Goal: Book appointment/travel/reservation

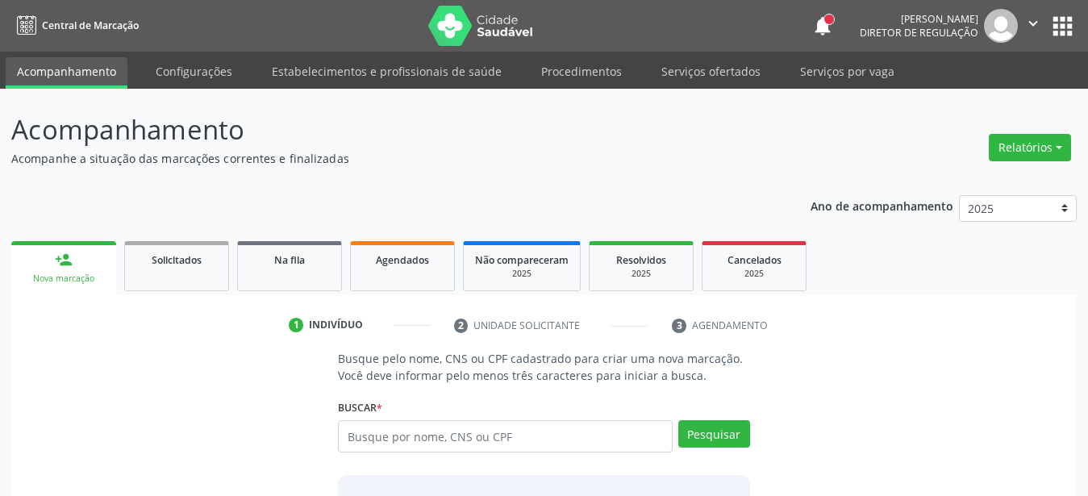
click at [465, 431] on input "text" at bounding box center [505, 436] width 335 height 32
type input "898004177918964"
drag, startPoint x: 724, startPoint y: 442, endPoint x: 712, endPoint y: 459, distance: 20.8
click at [719, 447] on button "Pesquisar" at bounding box center [714, 433] width 72 height 27
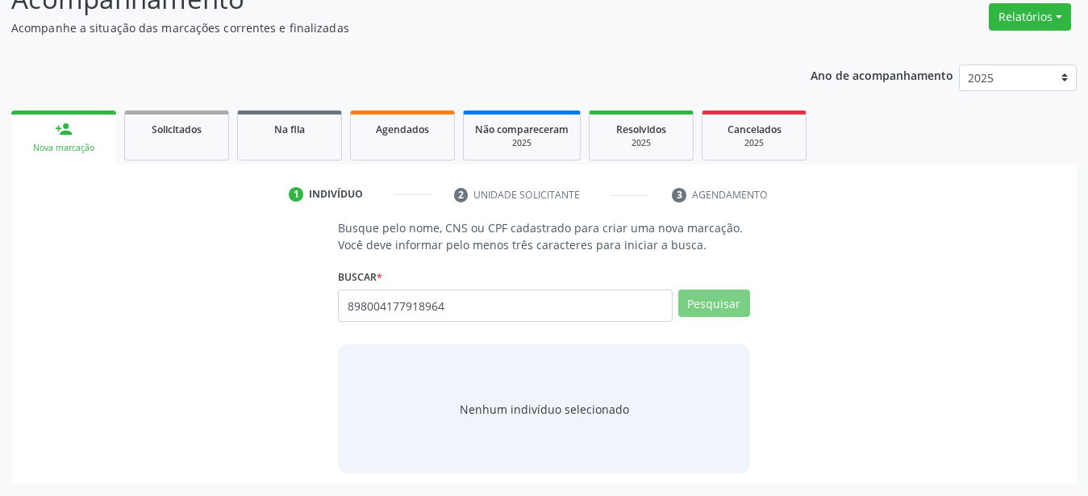
scroll to position [125, 0]
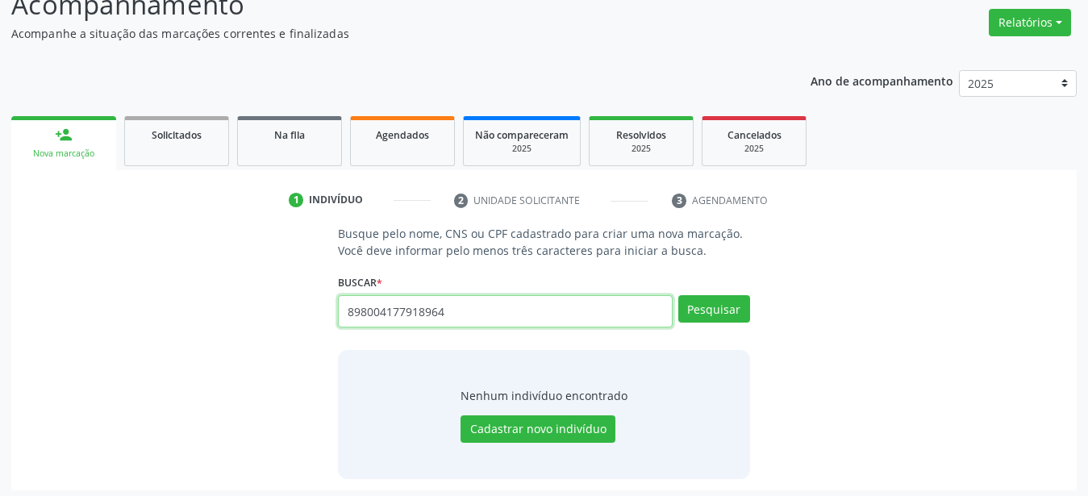
drag, startPoint x: 475, startPoint y: 307, endPoint x: 269, endPoint y: 314, distance: 206.6
click at [338, 314] on input "898004177918964" at bounding box center [505, 311] width 335 height 32
drag, startPoint x: 383, startPoint y: 315, endPoint x: 375, endPoint y: 315, distance: 8.1
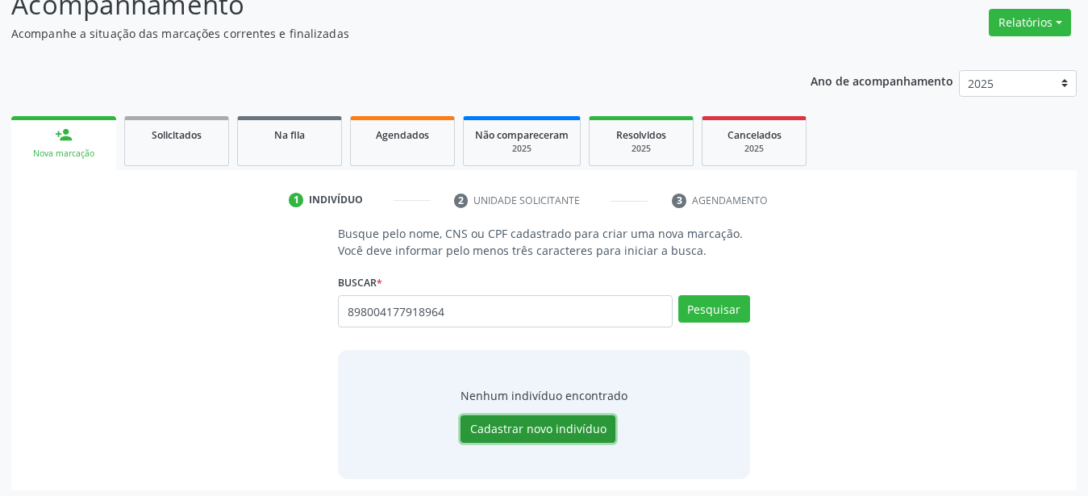
click at [518, 423] on button "Cadastrar novo indivíduo" at bounding box center [538, 428] width 155 height 27
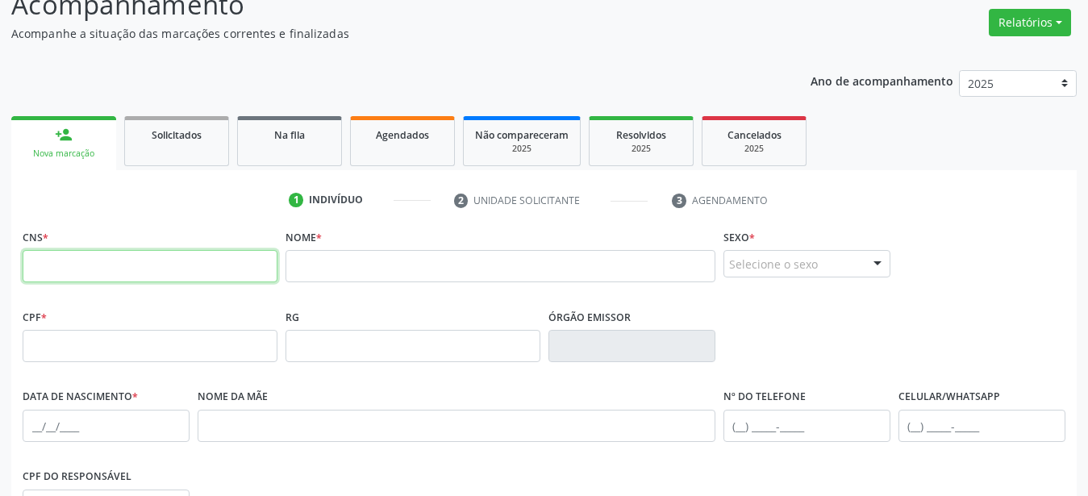
paste input "898 0041 7791 8964"
type input "898 0041 7791 8964"
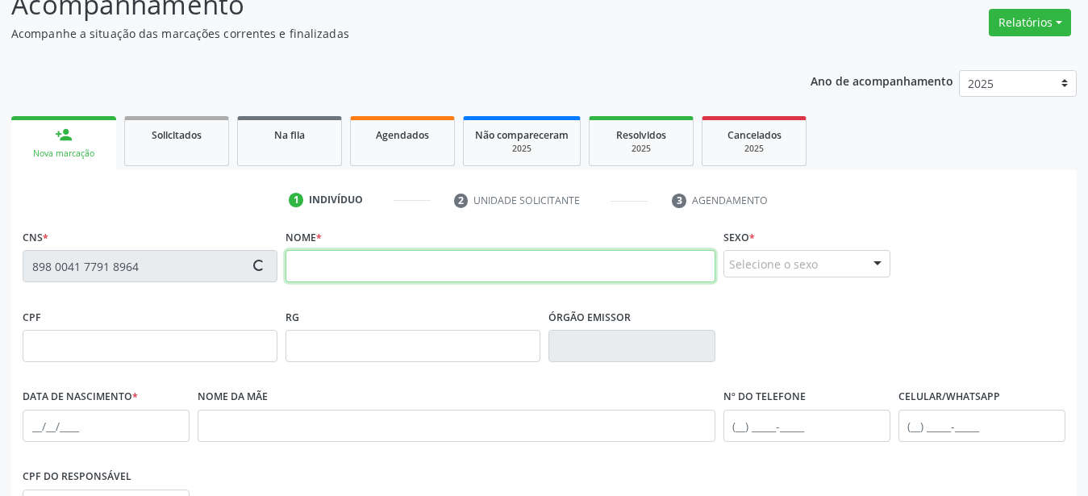
click at [377, 273] on input "text" at bounding box center [501, 266] width 430 height 32
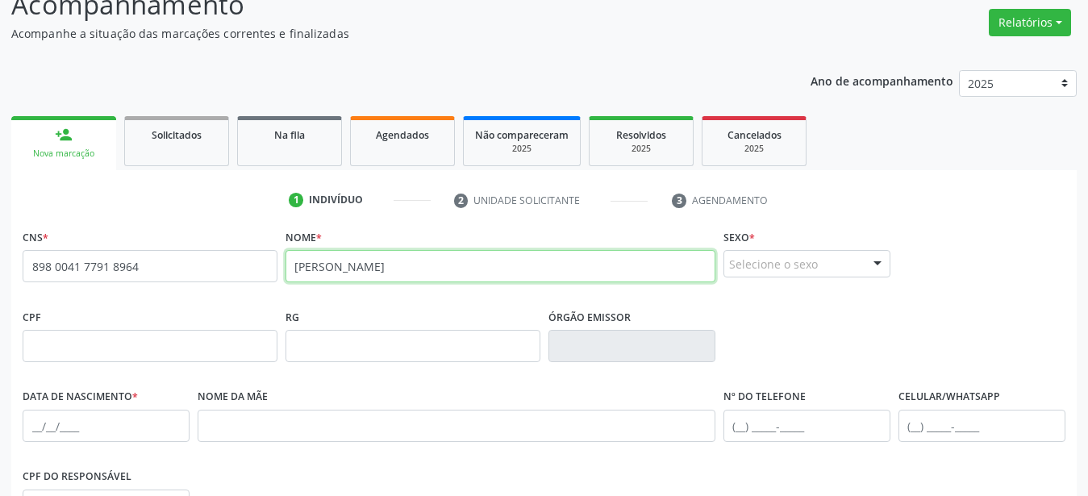
type input "Adelmo Bezerra filho"
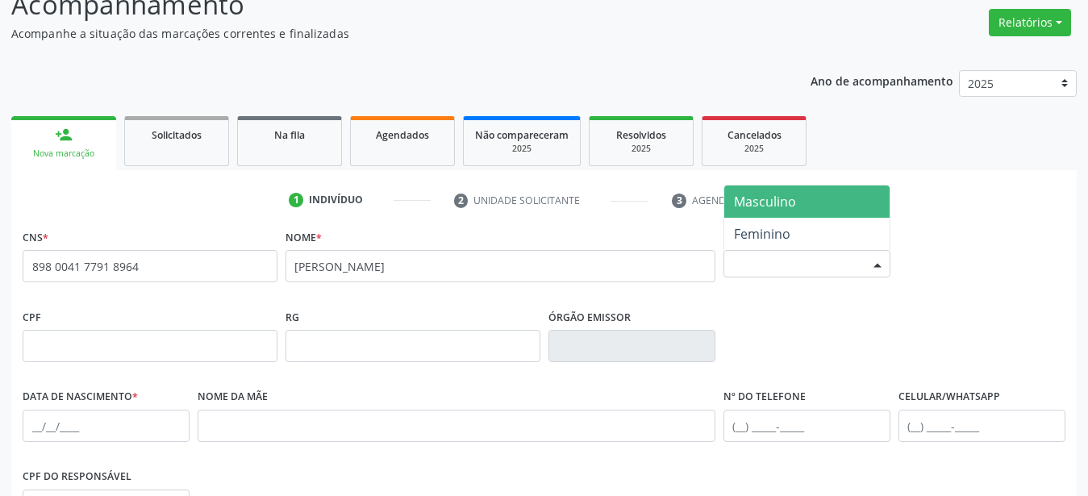
click at [739, 264] on div "Selecione o sexo" at bounding box center [806, 263] width 167 height 27
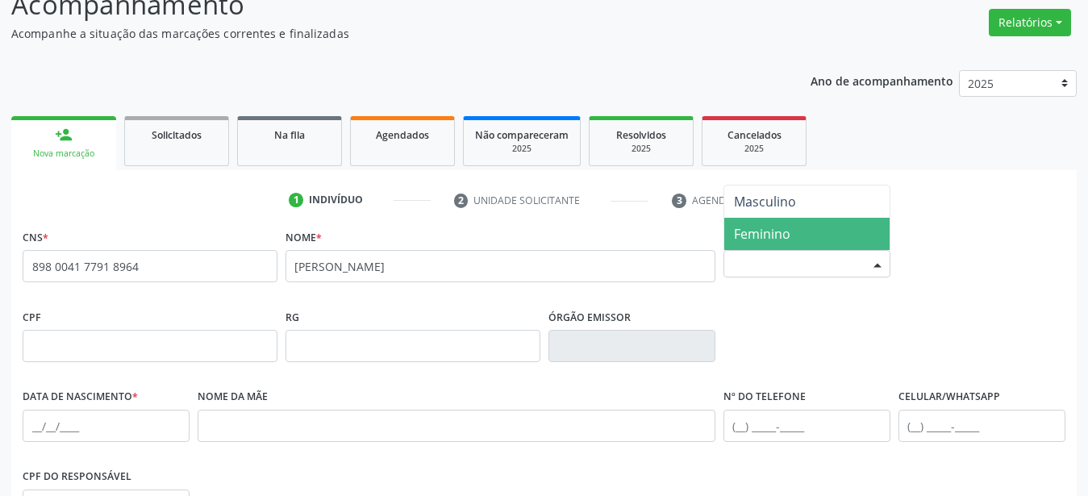
drag, startPoint x: 782, startPoint y: 230, endPoint x: 757, endPoint y: 246, distance: 29.8
click at [782, 229] on span "Feminino" at bounding box center [762, 234] width 56 height 18
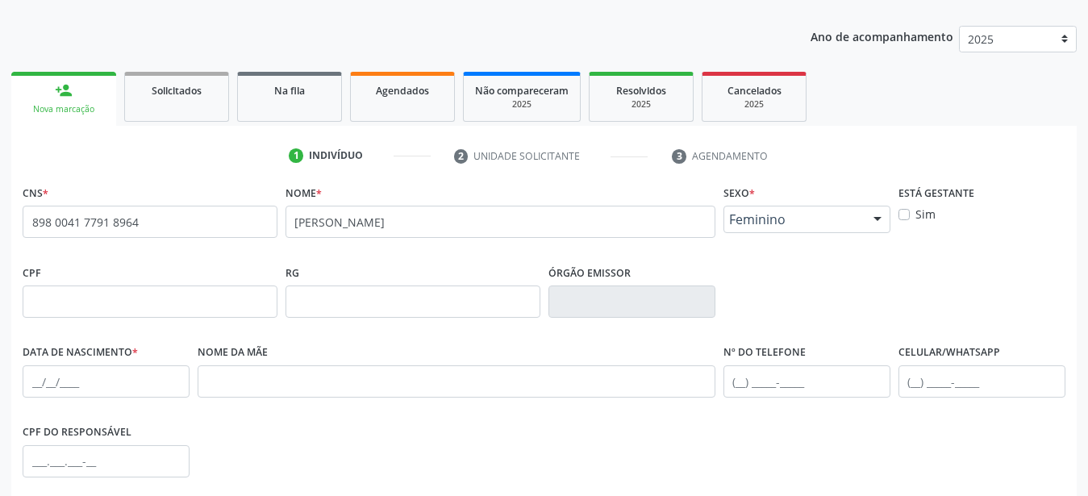
scroll to position [207, 0]
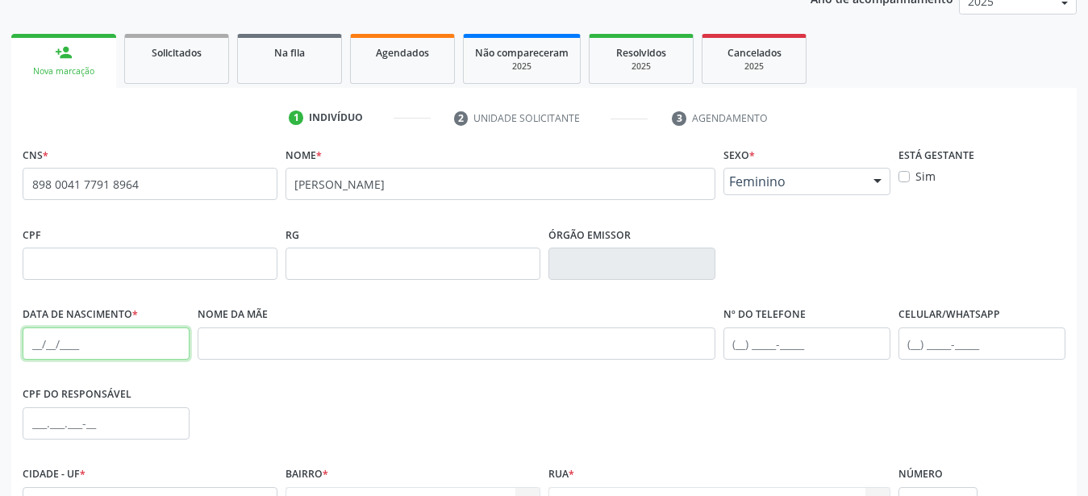
click at [35, 336] on input "text" at bounding box center [106, 343] width 167 height 32
type input "25/07/1954"
click at [441, 343] on input "text" at bounding box center [457, 343] width 518 height 32
paste input "Terezinha Bezerra Cavalcante"
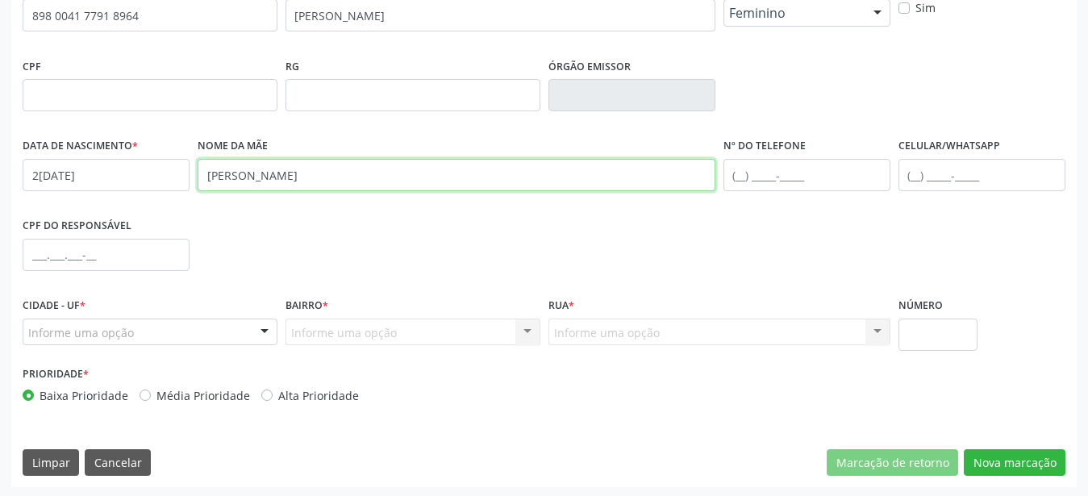
scroll to position [378, 0]
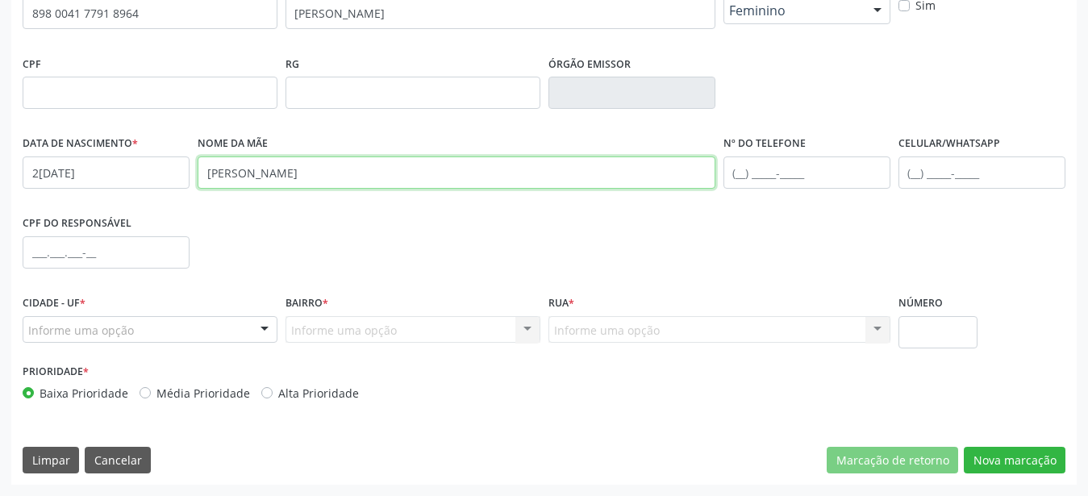
type input "Terezinha Bezerra Cavalcante"
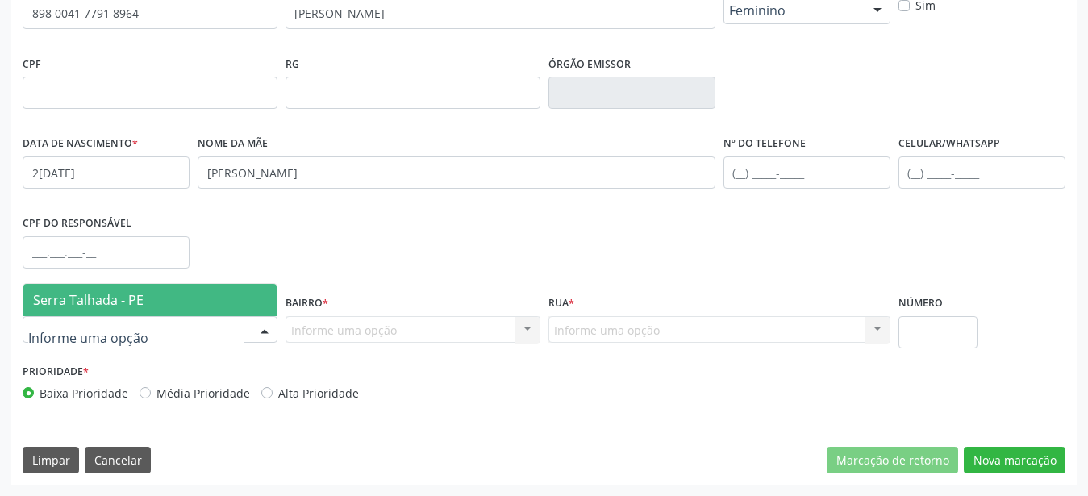
click at [99, 294] on span "Serra Talhada - PE" at bounding box center [88, 300] width 110 height 18
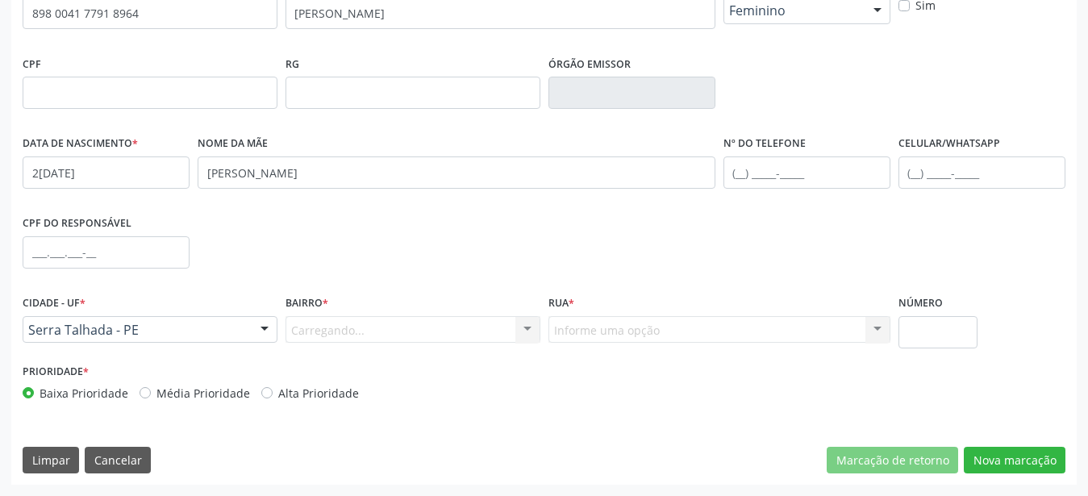
click at [390, 334] on div "Carregando... Nenhum resultado encontrado para: " " Nenhuma opção encontrada. D…" at bounding box center [413, 329] width 255 height 27
click at [377, 327] on div "Carregando... Nenhum resultado encontrado para: " " Nenhuma opção encontrada. D…" at bounding box center [413, 329] width 255 height 27
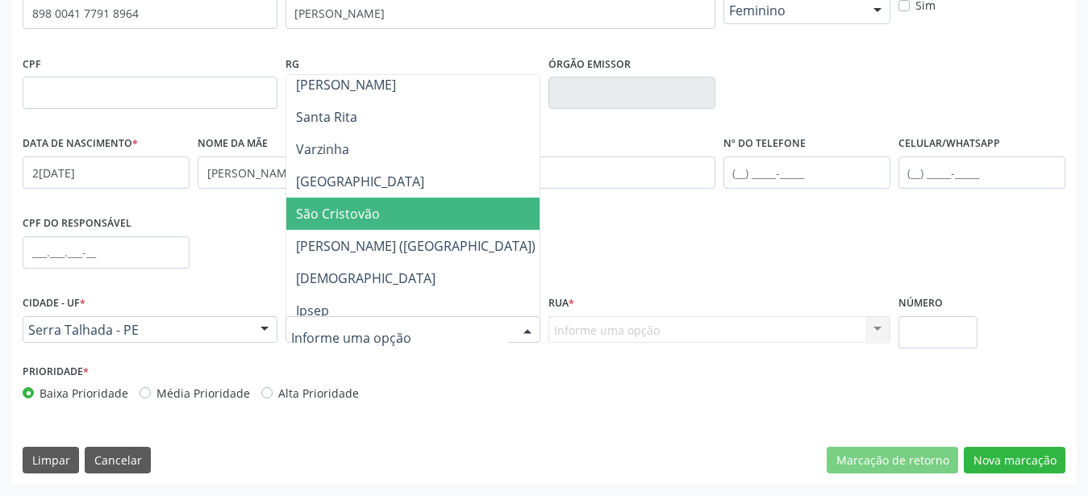
scroll to position [319, 0]
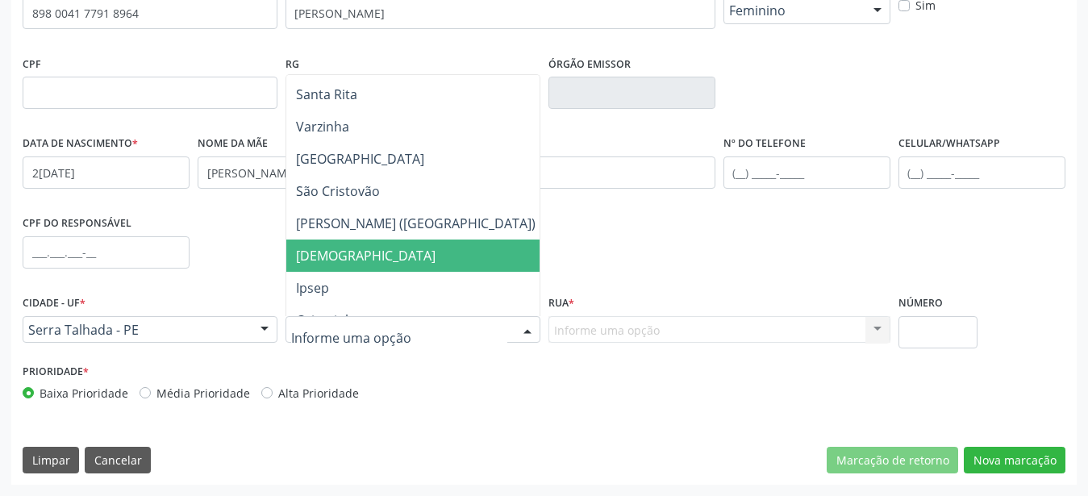
click at [359, 249] on span "Bom Jesus" at bounding box center [415, 256] width 259 height 32
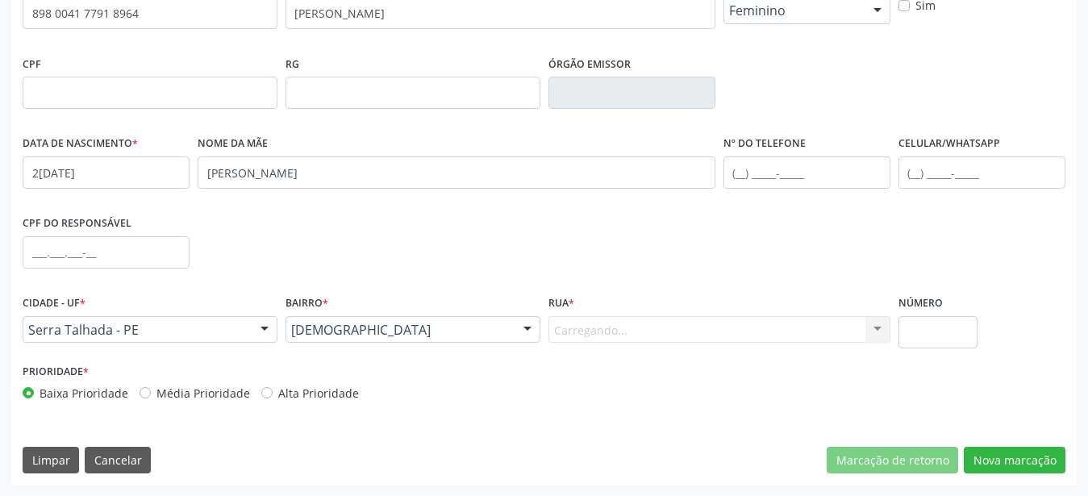
click at [594, 329] on div "Carregando... Nenhum resultado encontrado para: " " Nenhuma opção encontrada. D…" at bounding box center [719, 329] width 342 height 27
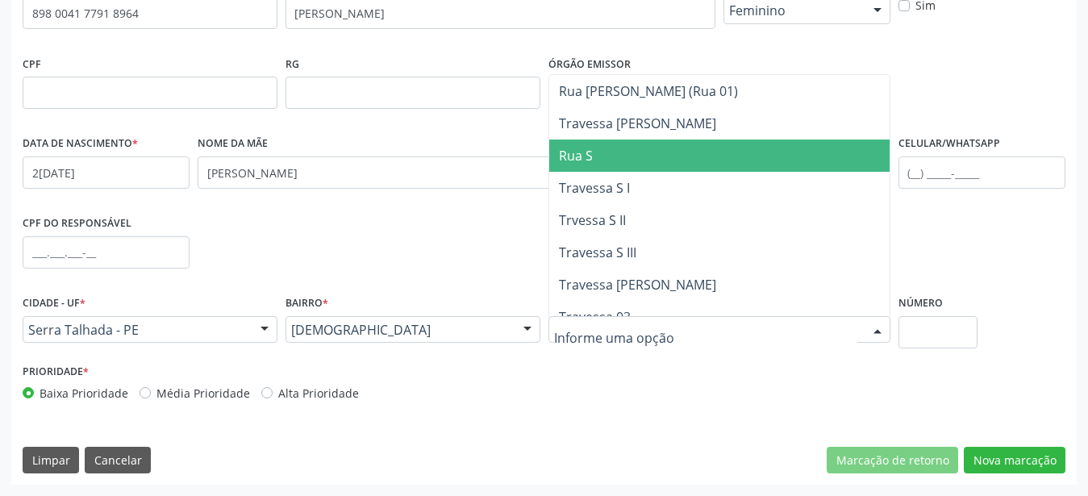
click at [603, 156] on span "Rua S" at bounding box center [719, 156] width 340 height 32
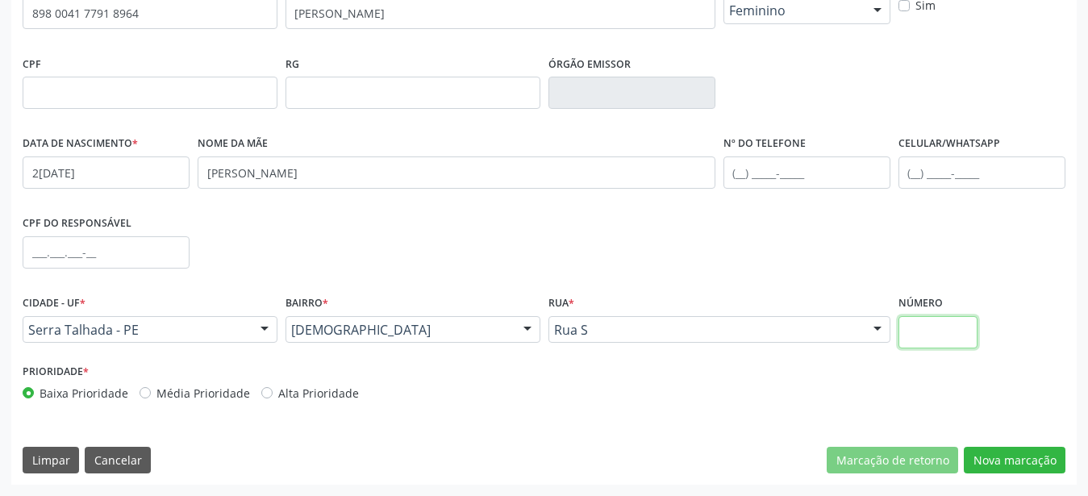
click at [976, 327] on input "text" at bounding box center [938, 332] width 80 height 32
type input "00"
click at [1022, 449] on button "Nova marcação" at bounding box center [1015, 460] width 102 height 27
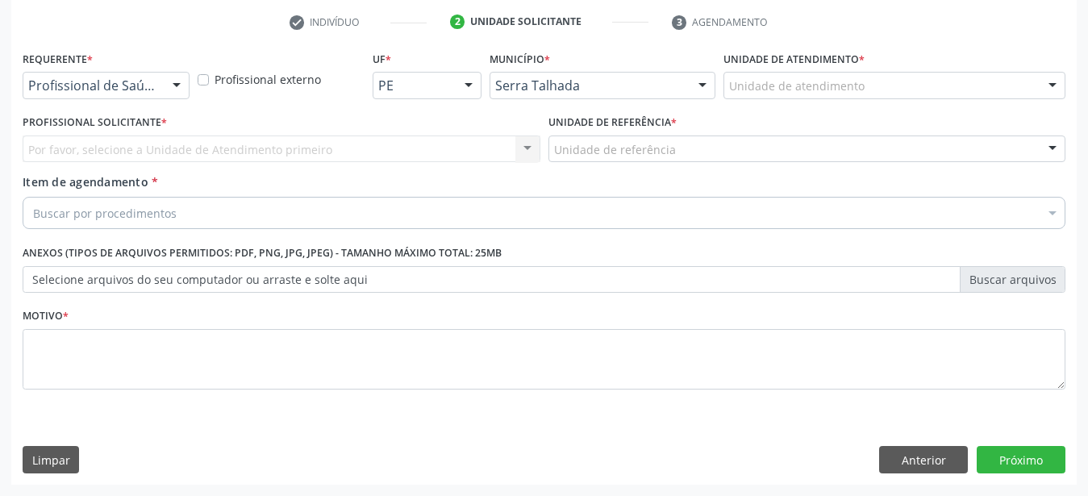
scroll to position [316, 0]
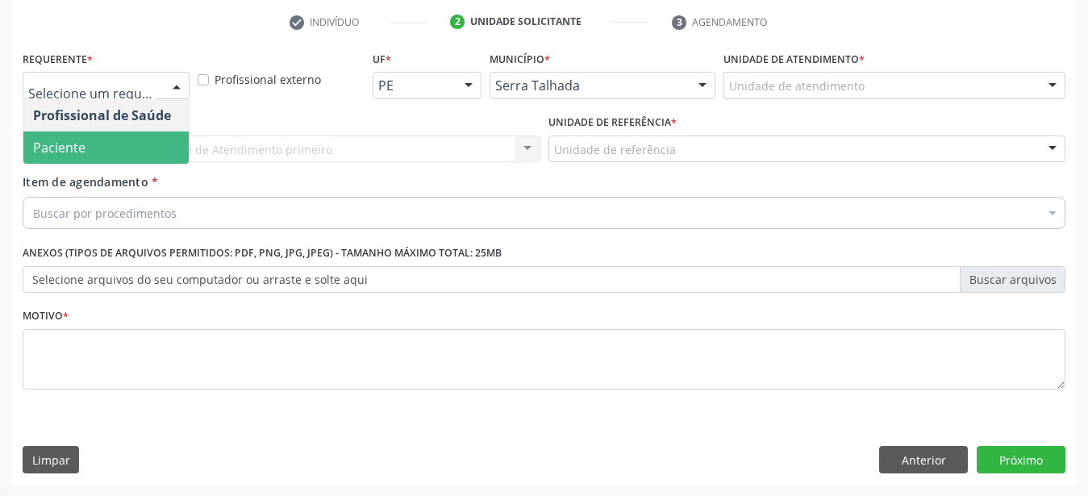
click at [113, 131] on span "Paciente" at bounding box center [105, 147] width 165 height 32
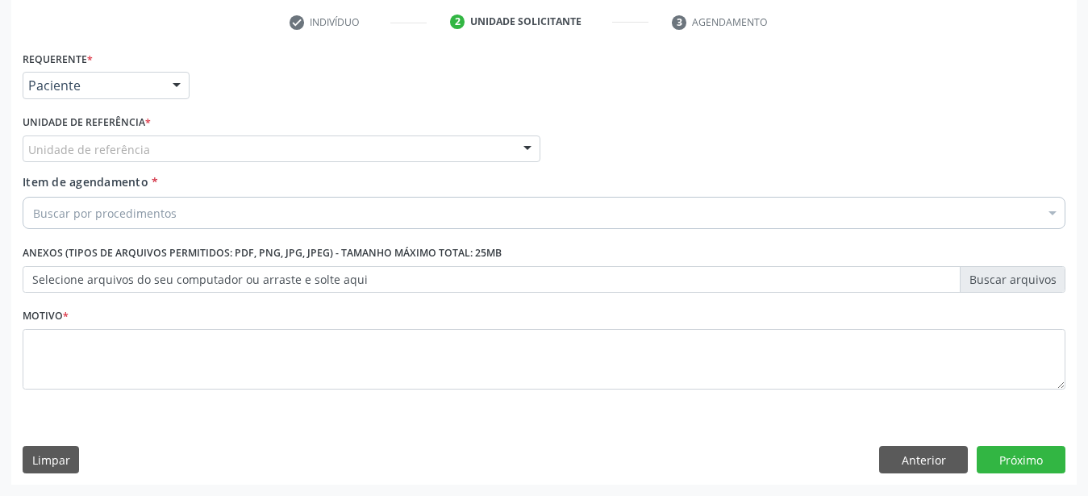
drag, startPoint x: 110, startPoint y: 117, endPoint x: 109, endPoint y: 127, distance: 10.5
click at [110, 119] on label "Unidade de referência *" at bounding box center [87, 122] width 128 height 25
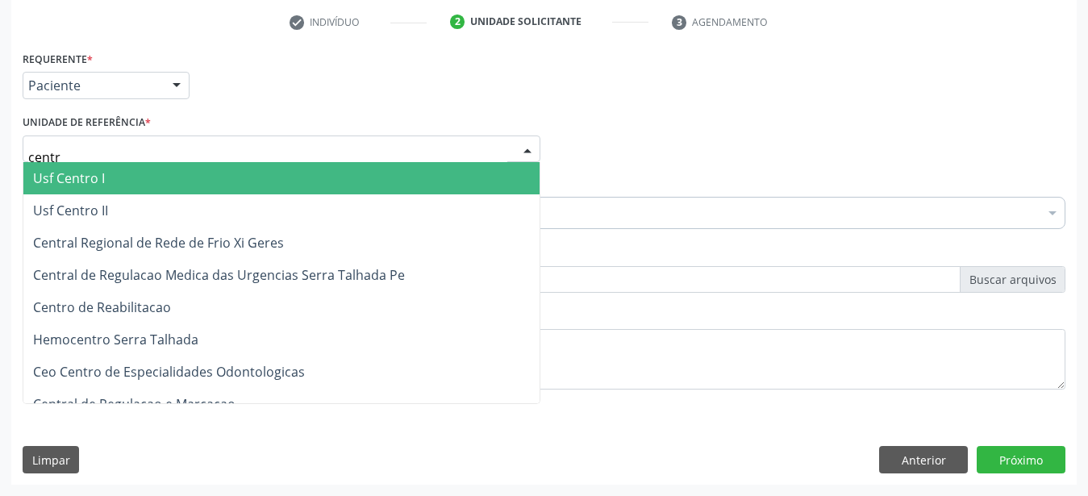
type input "centro"
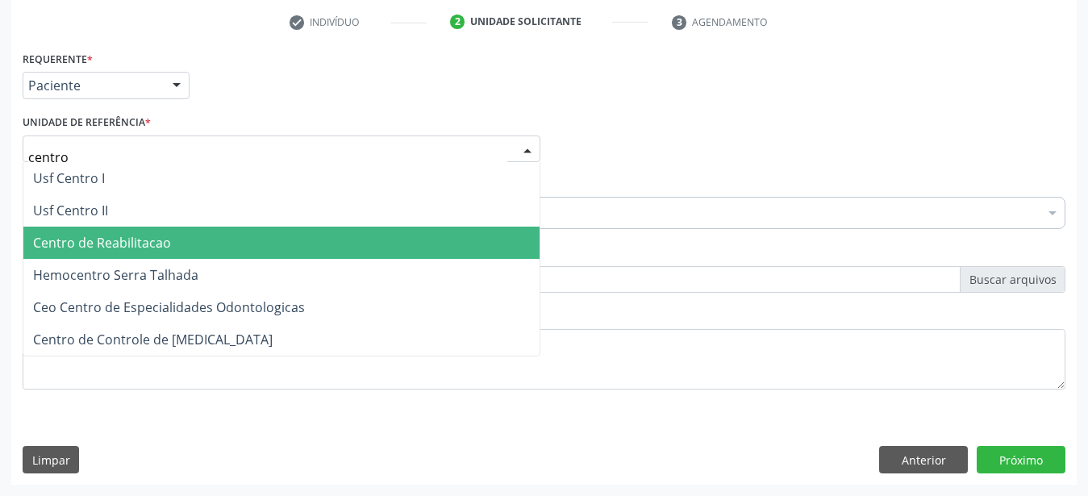
click at [138, 234] on span "Centro de Reabilitacao" at bounding box center [102, 243] width 138 height 18
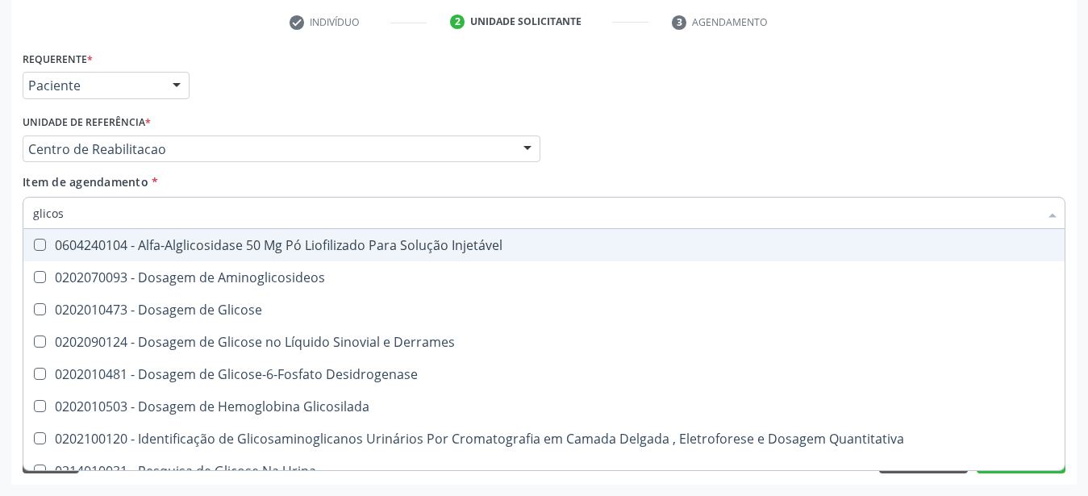
type input "glicose"
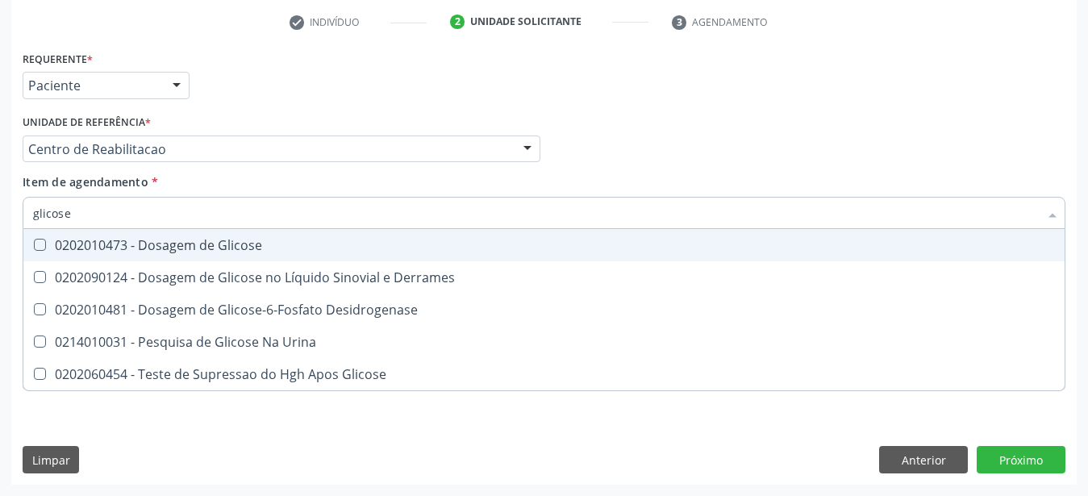
click at [143, 239] on div "0202010473 - Dosagem de Glicose" at bounding box center [544, 245] width 1022 height 13
checkbox Glicose "true"
type input "glicos"
checkbox Glicose "false"
checkbox Desidrogenase "true"
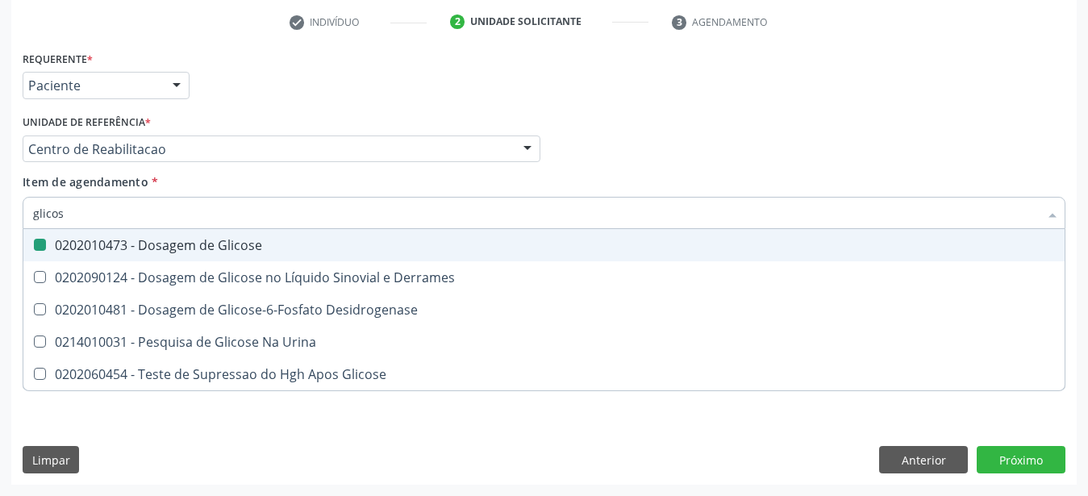
type input "glico"
checkbox Desidrogenase "false"
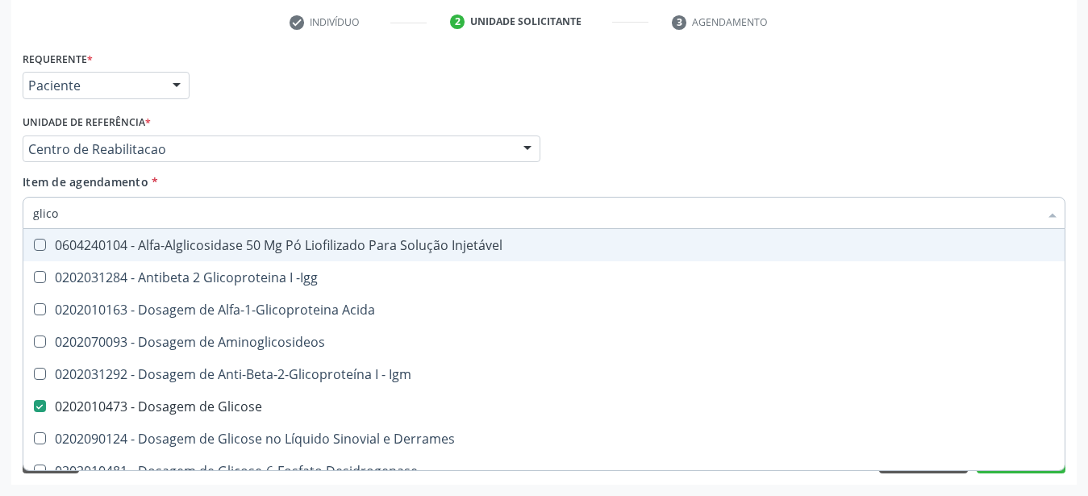
type input "glic"
checkbox Glicose "false"
checkbox Glicose "true"
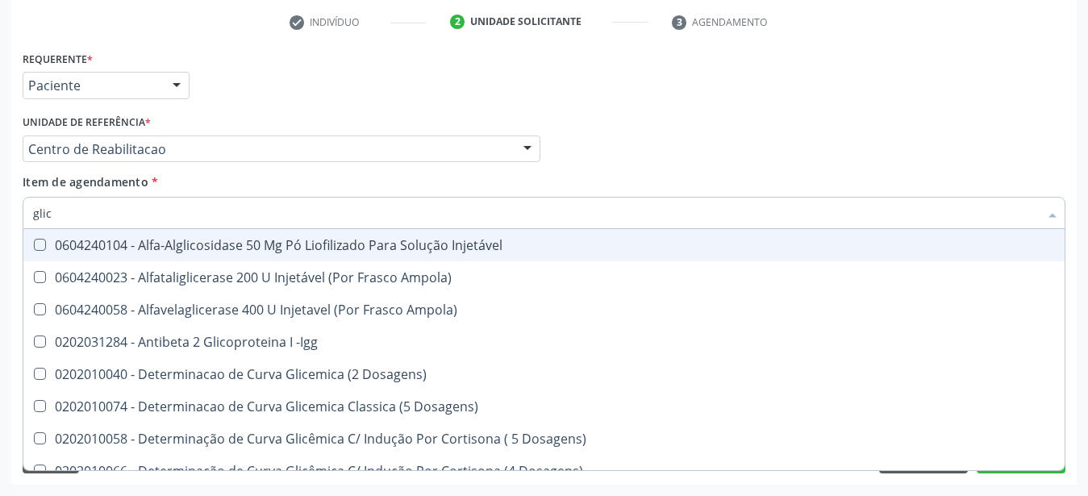
type input "gli"
checkbox Glicose "false"
checkbox Glicosilada "true"
type input "gl"
checkbox Glicosilada "false"
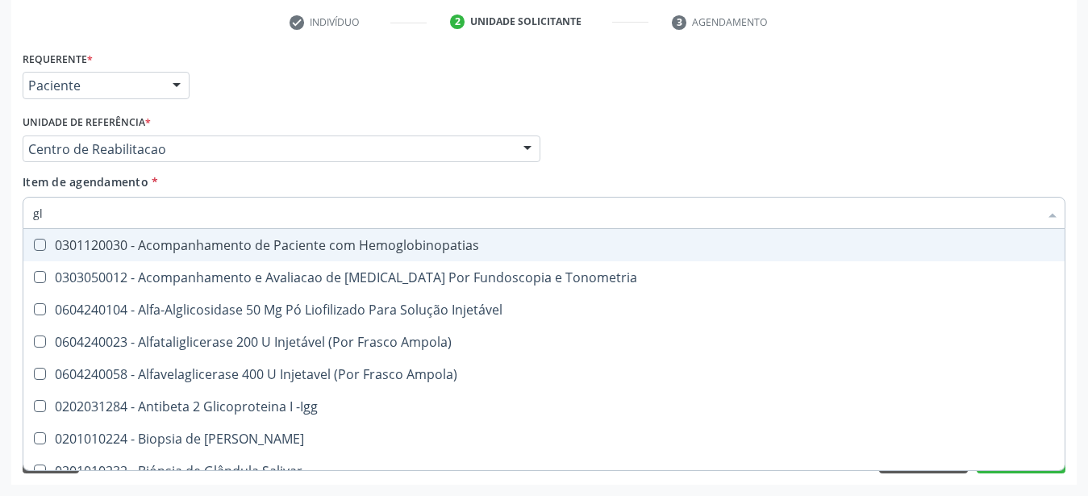
type input "g"
checkbox Glicose "false"
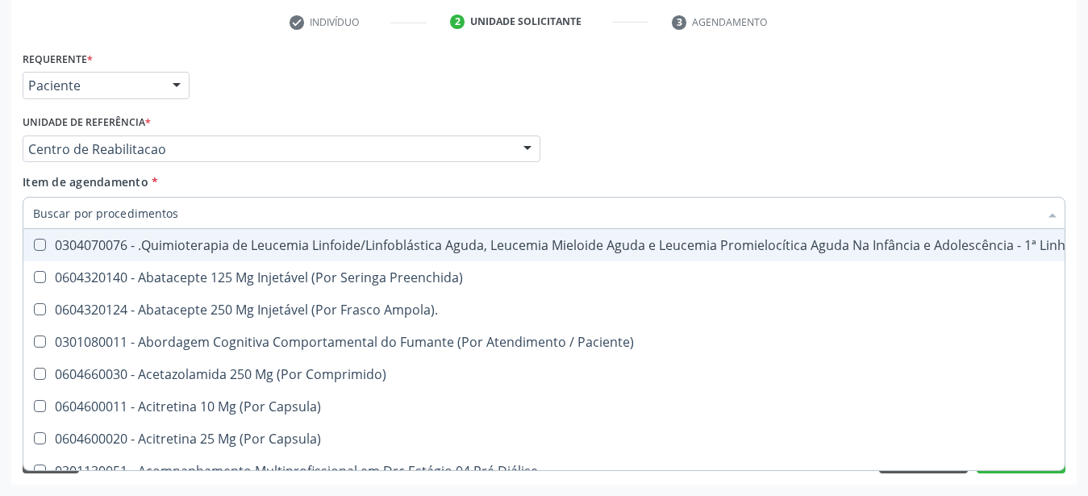
checkbox Glicose "false"
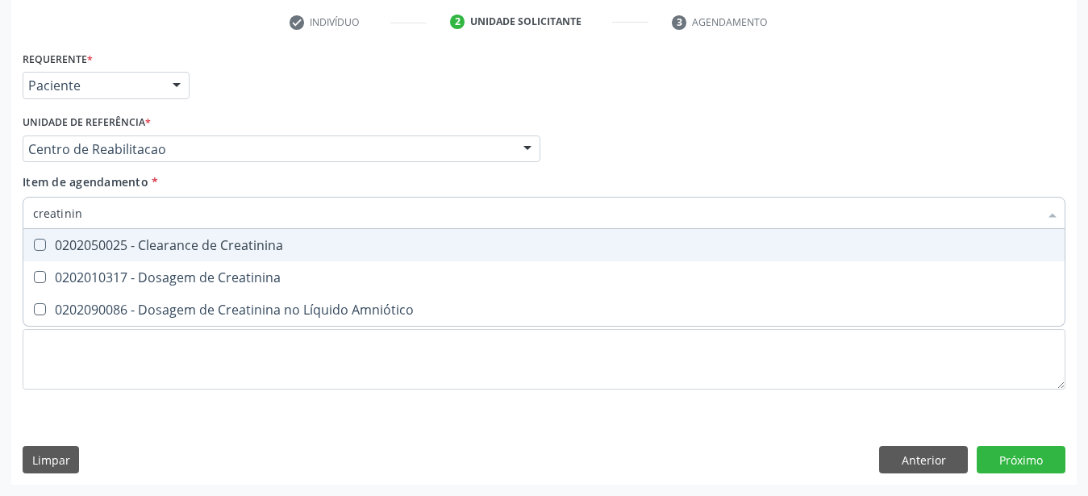
type input "creatinina"
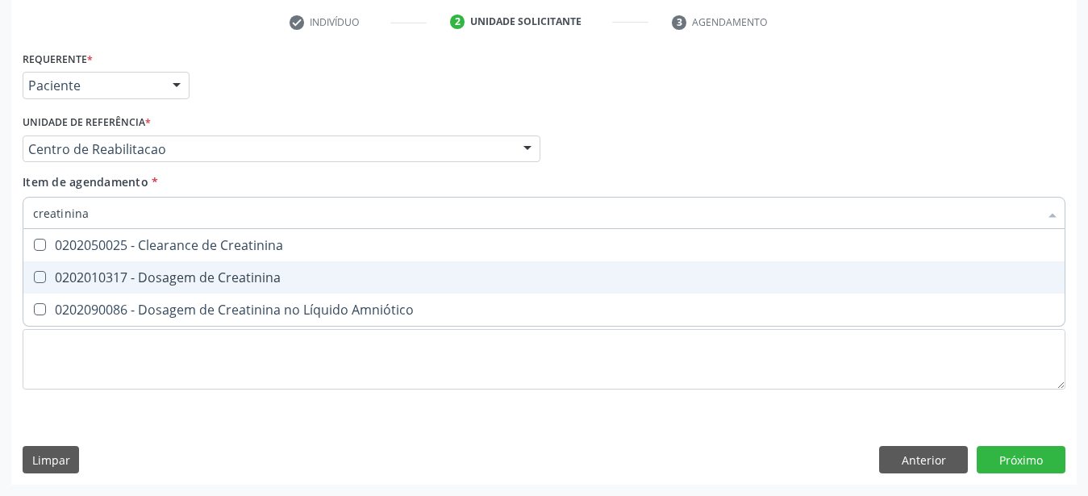
click at [139, 271] on div "0202010317 - Dosagem de Creatinina" at bounding box center [544, 277] width 1022 height 13
checkbox Creatinina "true"
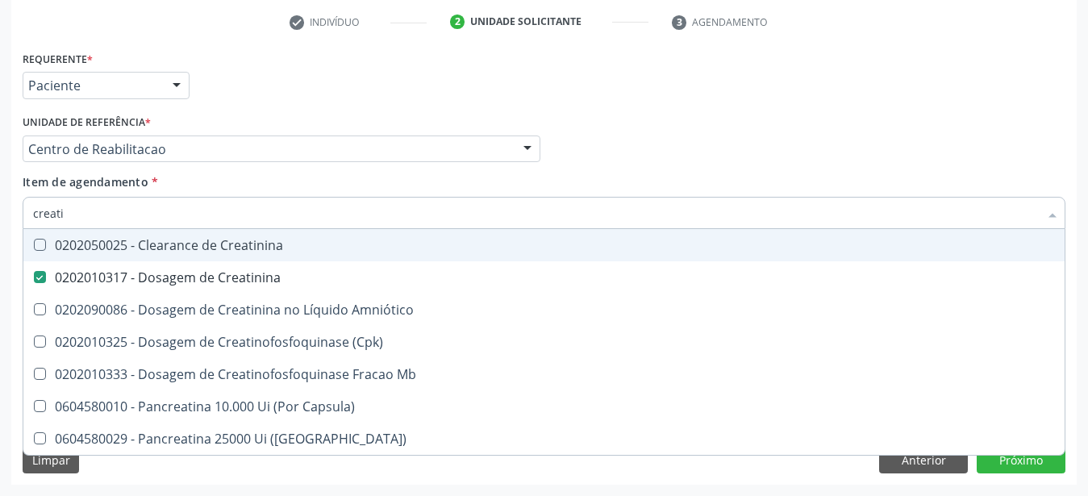
type input "creat"
checkbox Creatinina "false"
checkbox \(Cpk\) "true"
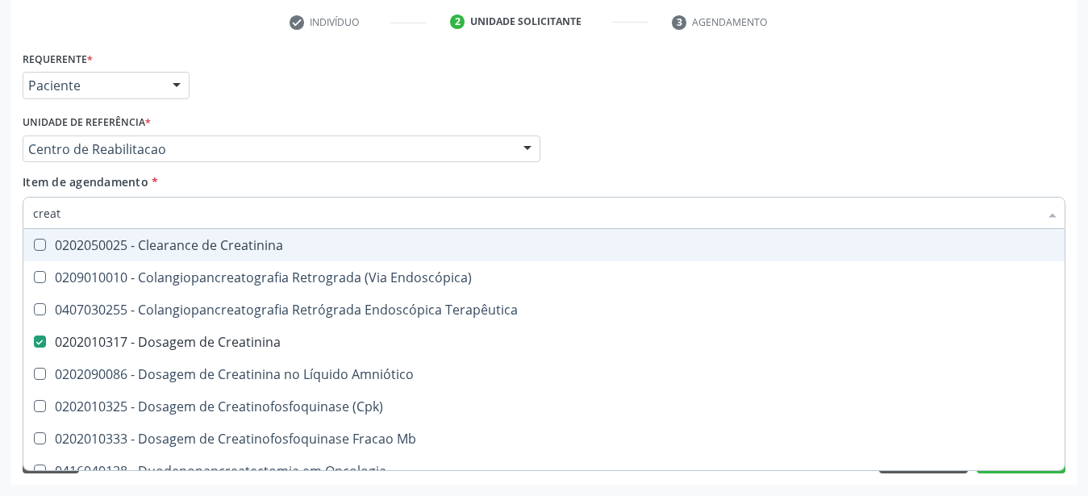
type input "crea"
checkbox Creatinina "false"
checkbox Mb "true"
type input "cre"
checkbox Mb "false"
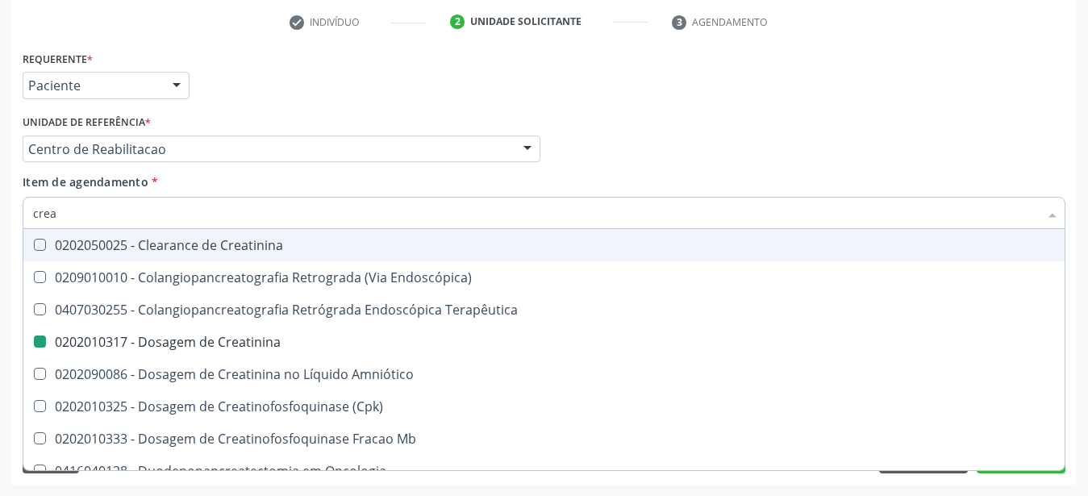
checkbox Oncologia "true"
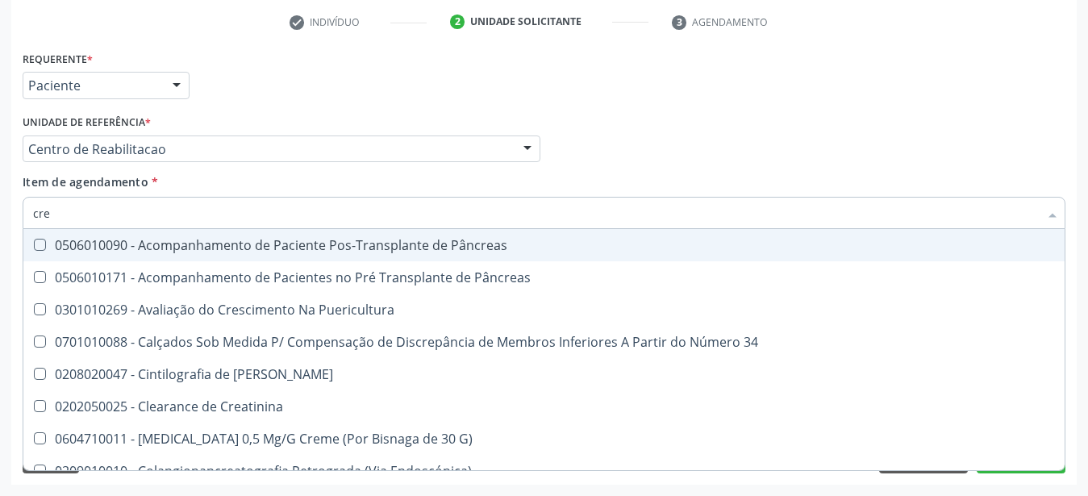
type input "cr"
checkbox Creatinina "false"
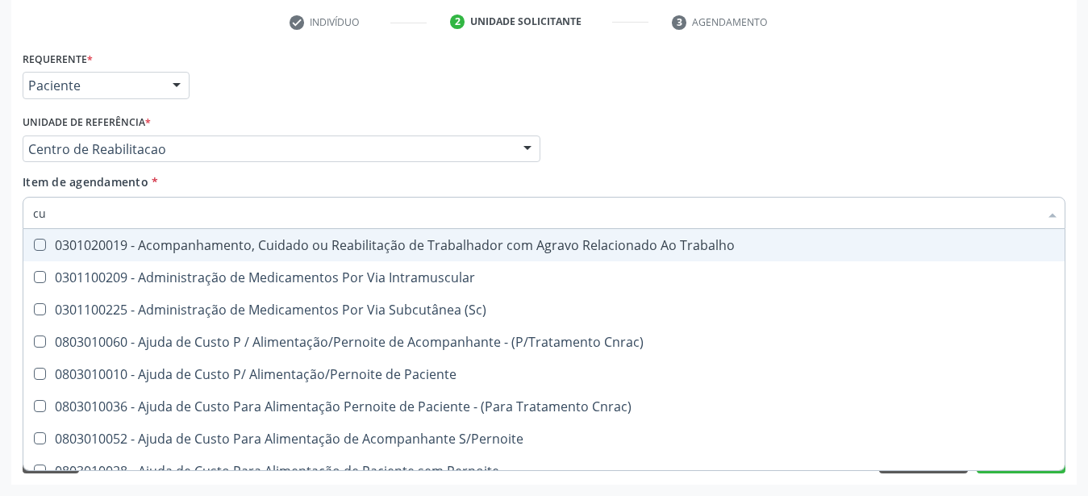
type input "c"
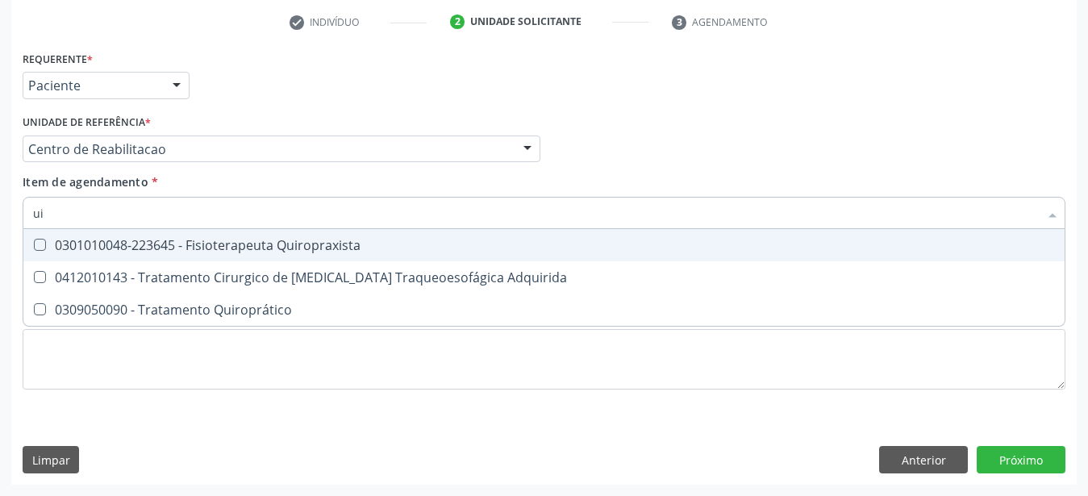
type input "u"
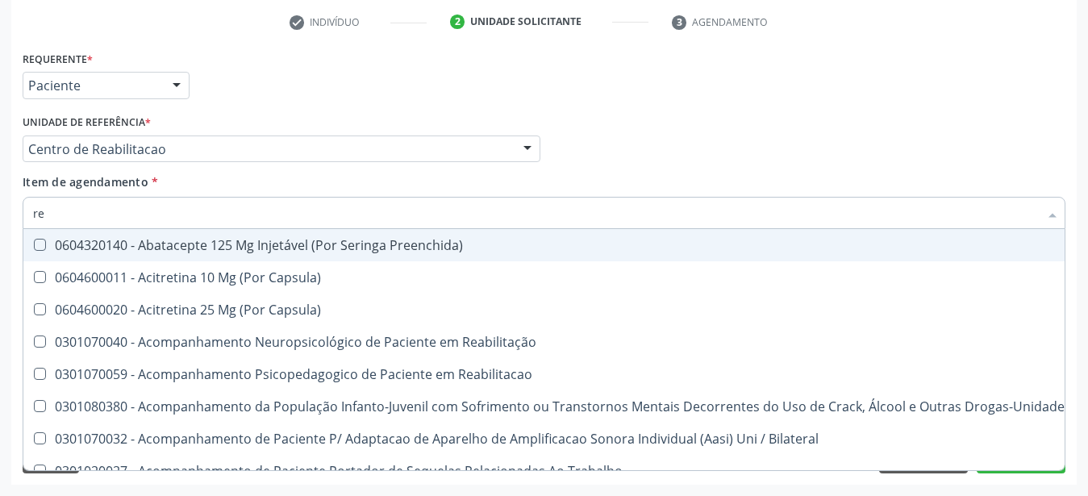
type input "r"
checkbox Creatinina "false"
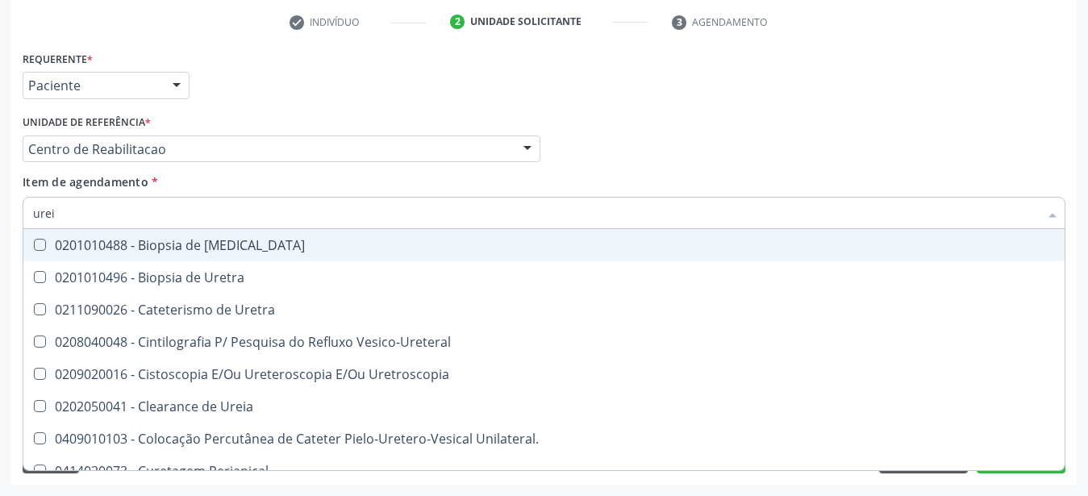
type input "ureia"
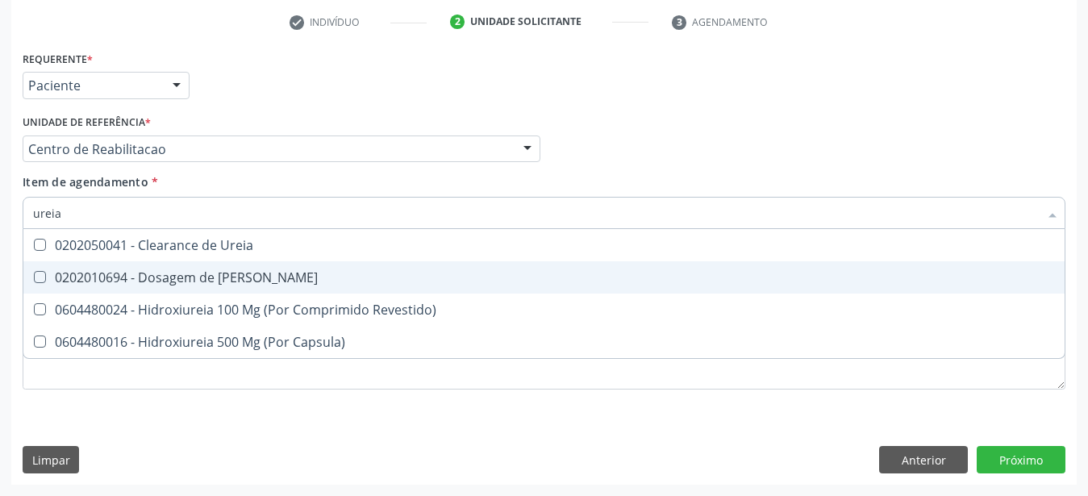
click at [150, 274] on span "0202010694 - Dosagem de Ureia" at bounding box center [543, 277] width 1041 height 32
checkbox Ureia "true"
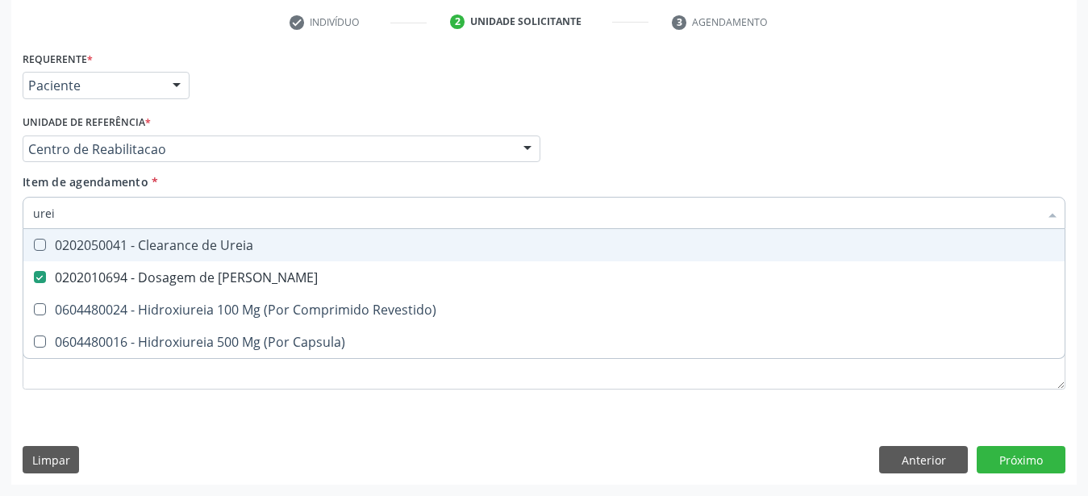
type input "ure"
checkbox Ureia "false"
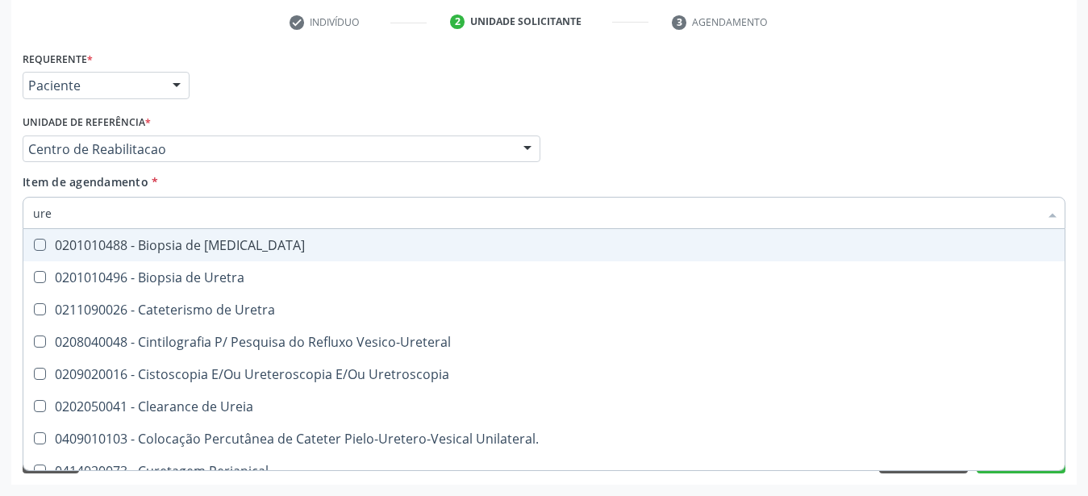
type input "ur"
checkbox Ureia "false"
type input "u"
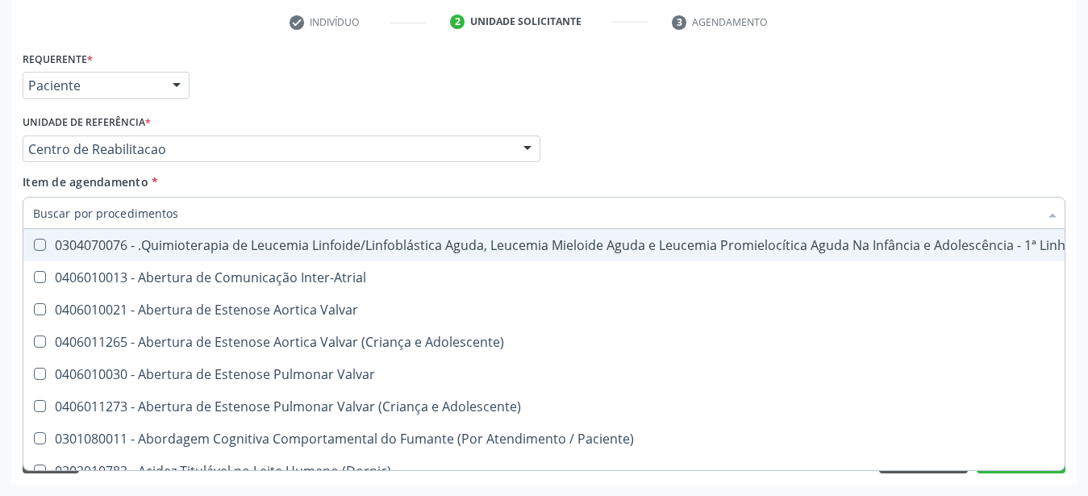
checkbox Ureia "false"
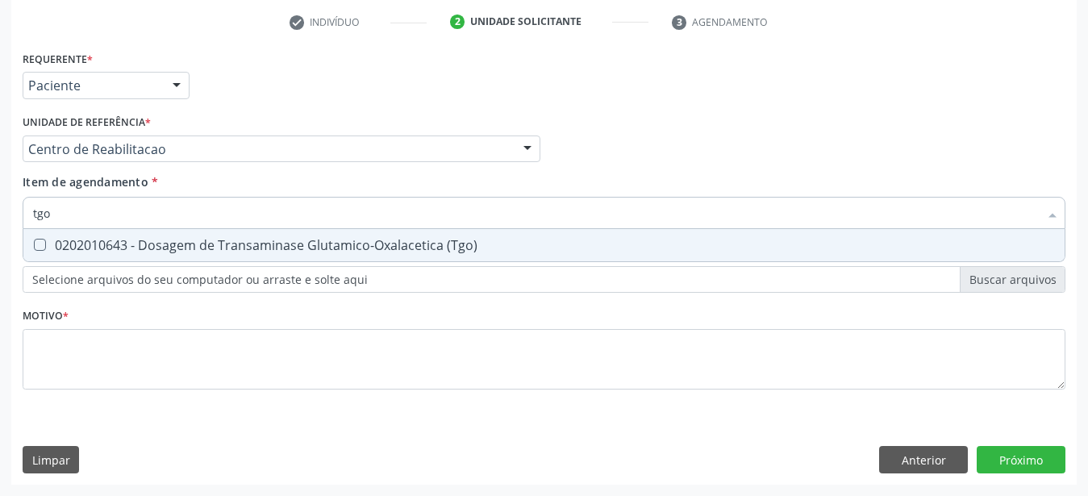
drag, startPoint x: 122, startPoint y: 252, endPoint x: 128, endPoint y: 229, distance: 23.5
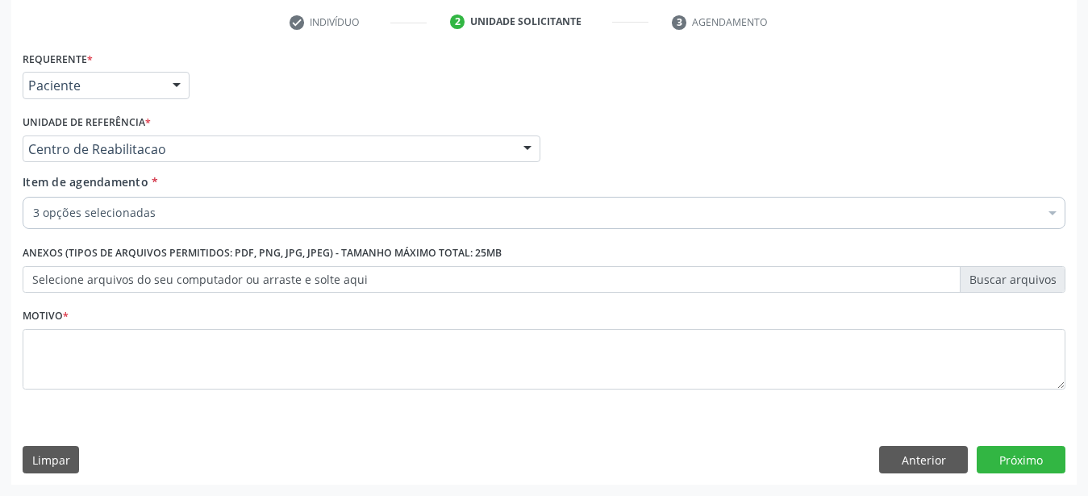
click at [129, 241] on label "Anexos (Tipos de arquivos permitidos: PDF, PNG, JPG, JPEG) - Tamanho máximo tot…" at bounding box center [262, 253] width 479 height 25
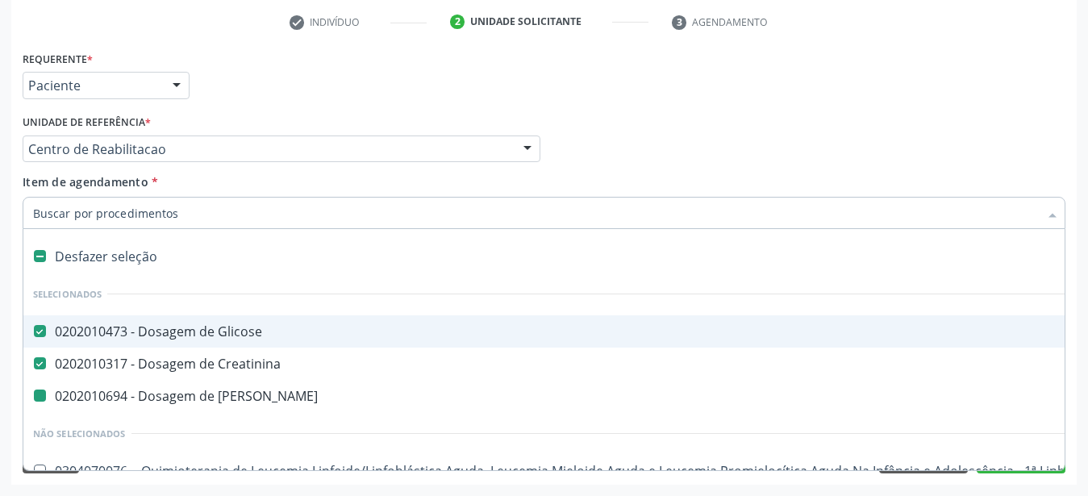
type input "t"
checkbox Ureia "false"
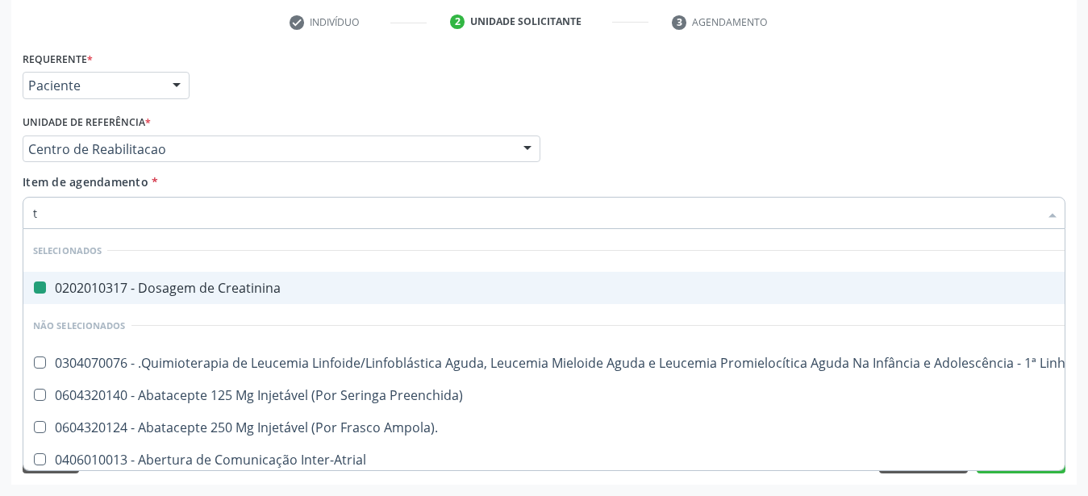
type input "tg"
checkbox Creatinina "false"
type input "tgo"
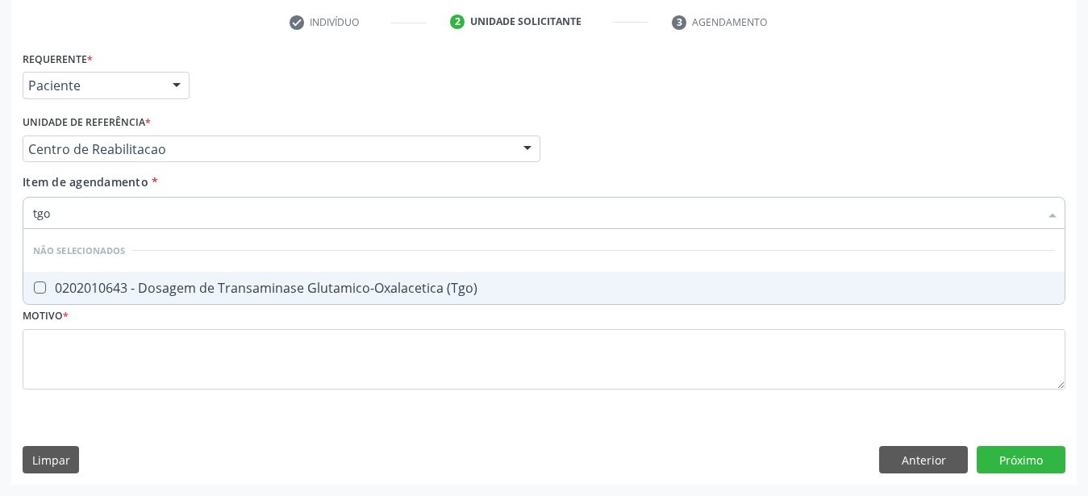
click at [130, 281] on div "0202010643 - Dosagem de Transaminase Glutamico-Oxalacetica (Tgo)" at bounding box center [544, 287] width 1022 height 13
checkbox \(Tgo\) "true"
type input "tgp"
click at [124, 283] on div "0202010651 - Dosagem de Transaminase Glutamico-Piruvica (Tgp)" at bounding box center [544, 287] width 1022 height 13
checkbox \(Tgp\) "true"
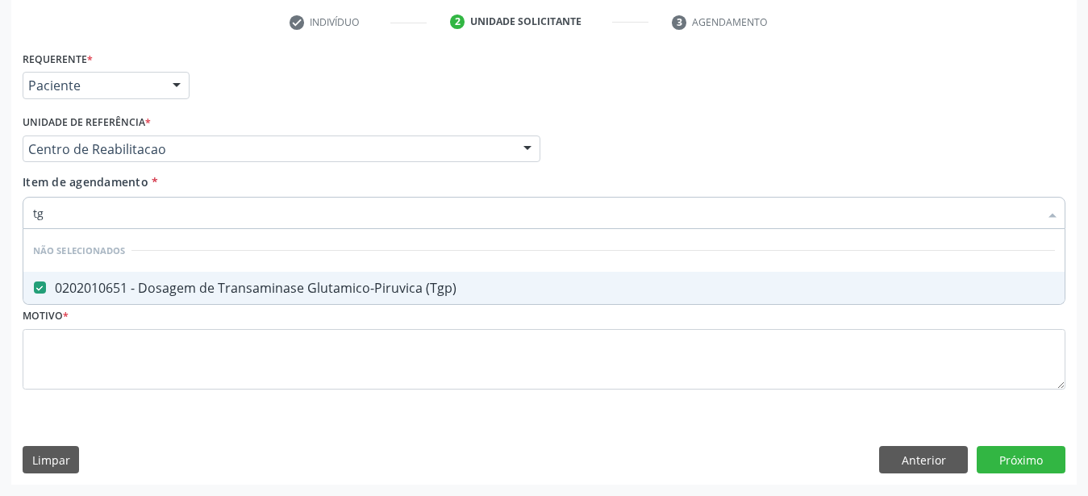
type input "t"
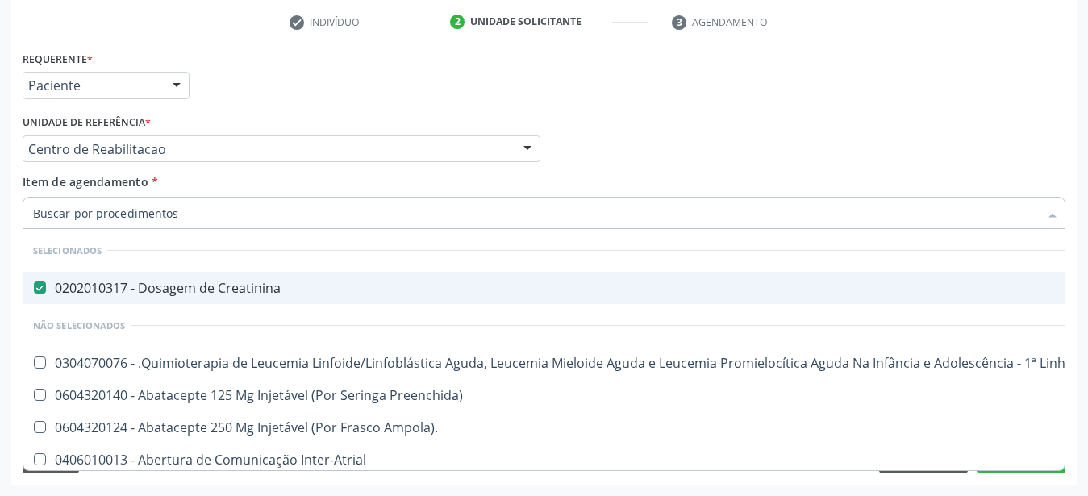
checkbox Manutenção "true"
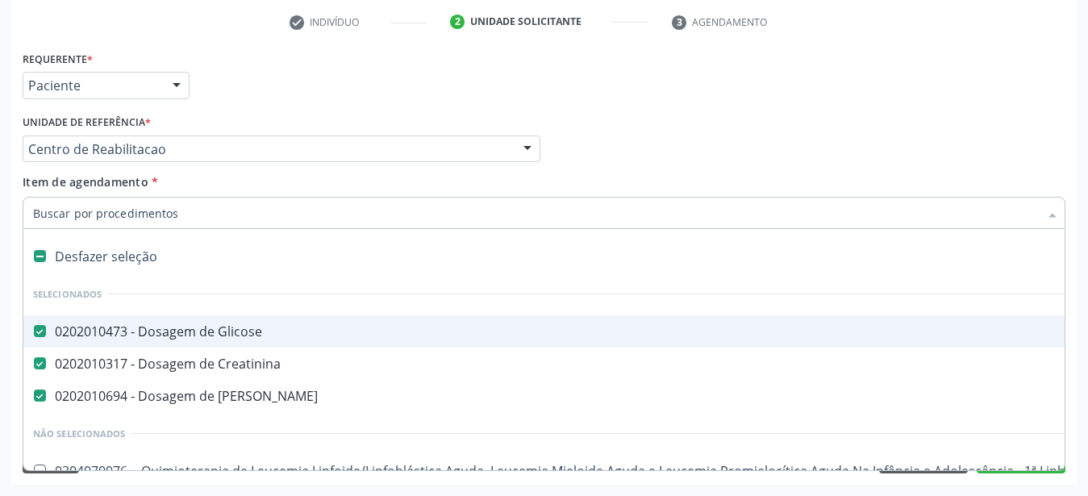
type input "l"
checkbox Ureia "false"
type input "la"
checkbox Glicose "false"
checkbox Farmacêuticos "true"
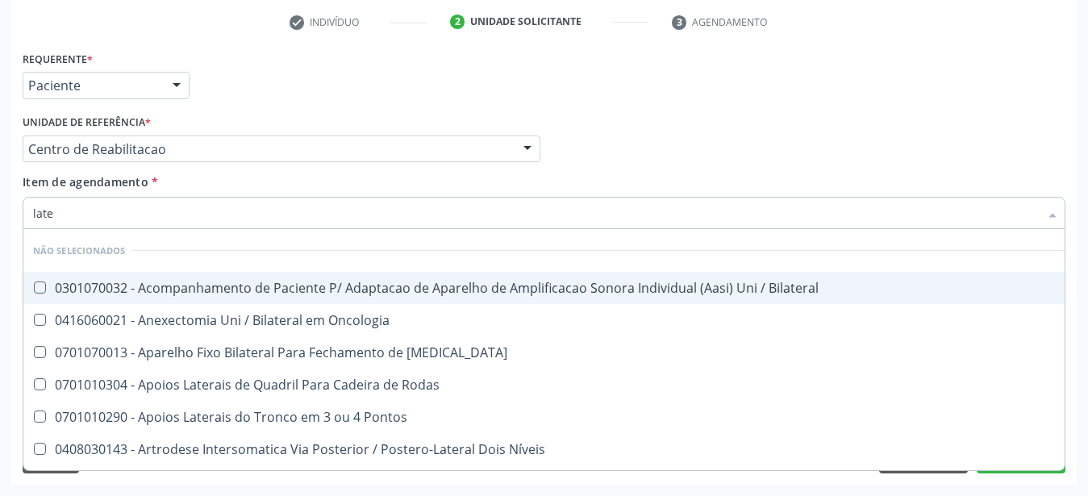
type input "latex"
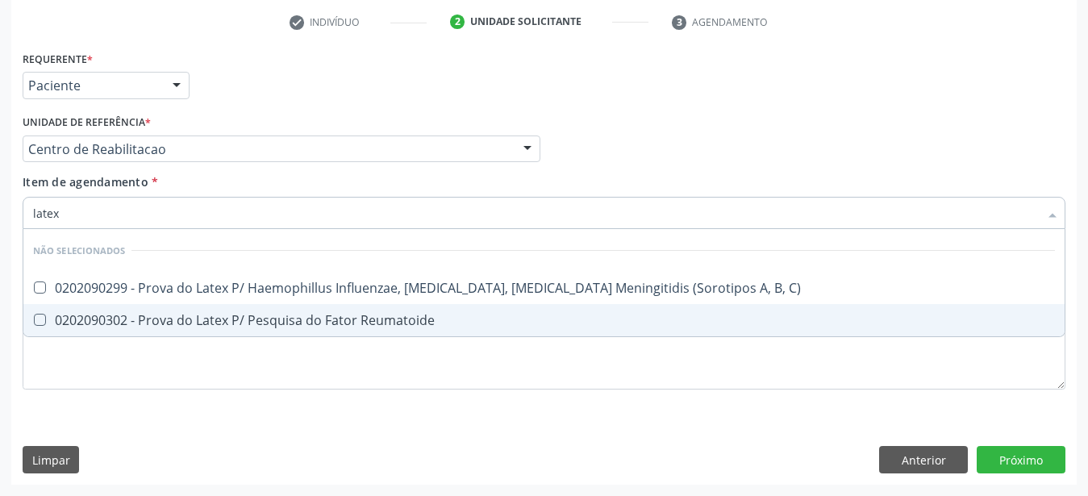
click at [131, 318] on span "0202090302 - Prova do Latex P/ Pesquisa do Fator Reumatoide" at bounding box center [543, 320] width 1041 height 32
checkbox Reumatoide "true"
type input "late"
checkbox Reumatoide "false"
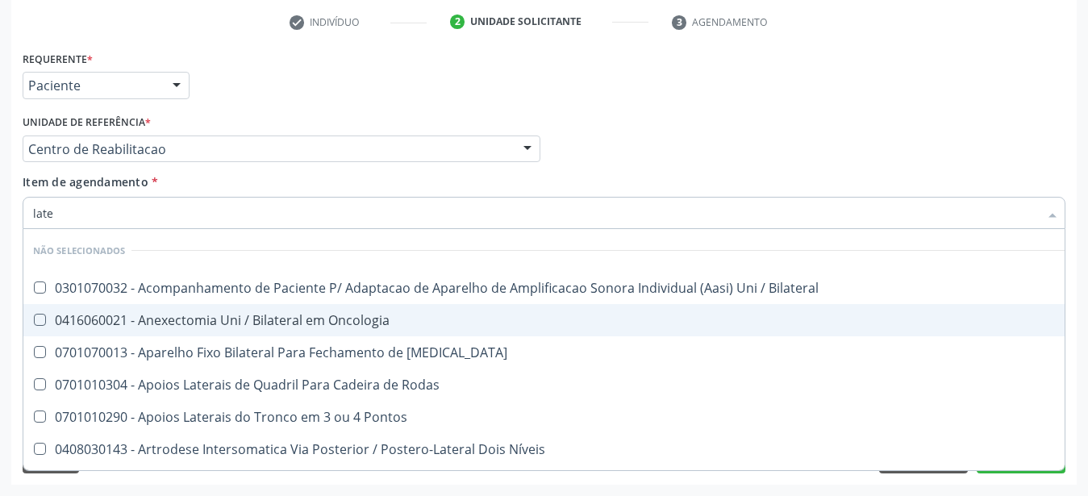
type input "lat"
checkbox Reumatoide "false"
checkbox Unilateral "true"
type input "la"
checkbox Reumatoide "false"
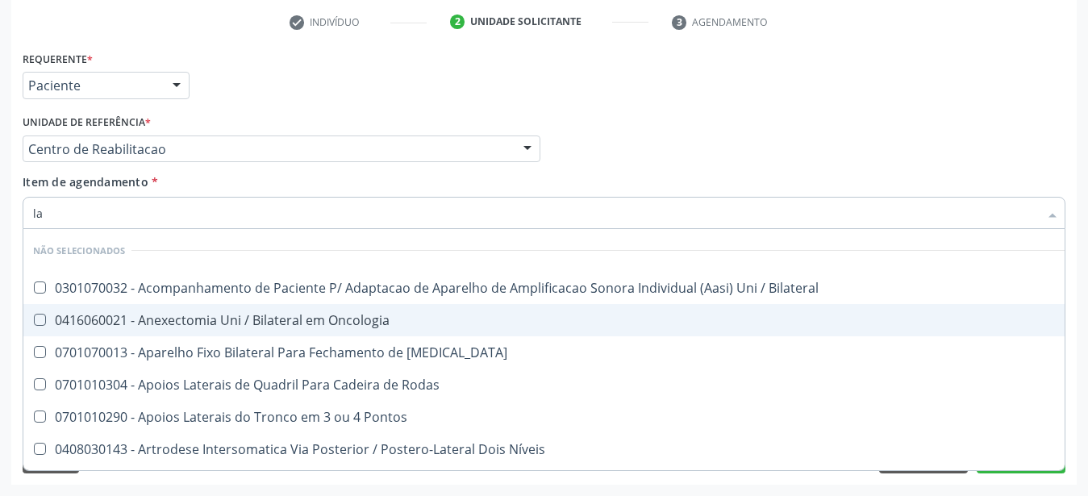
type input "l"
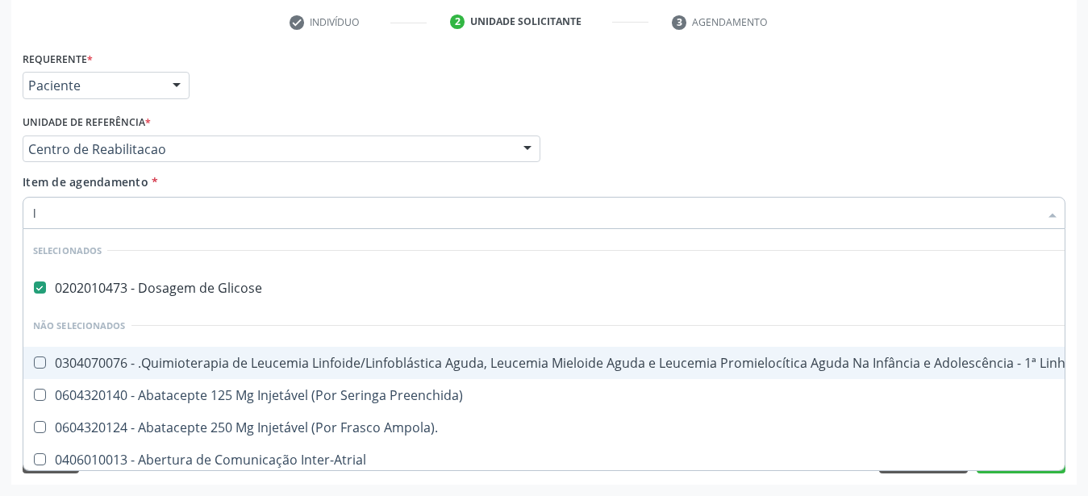
checkbox Glicose "true"
checkbox Manutenção "true"
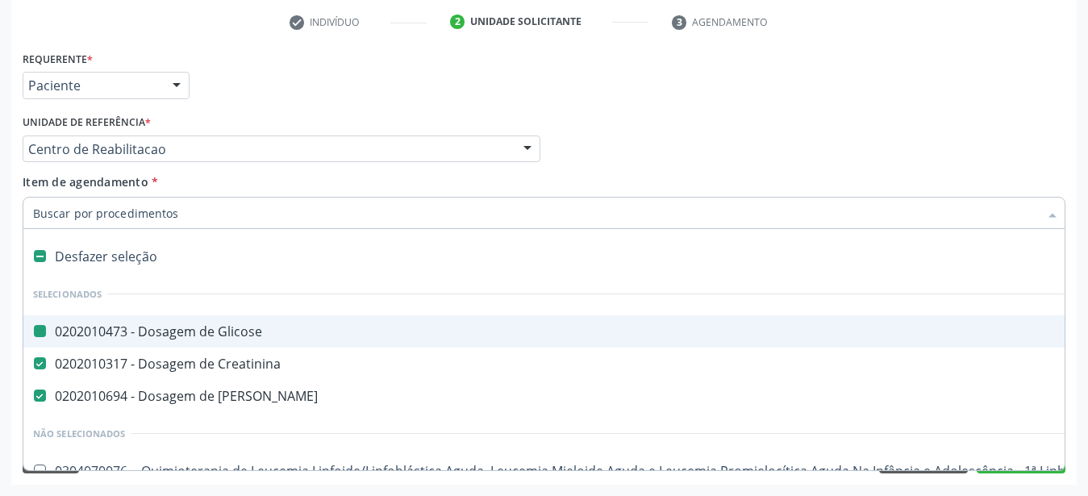
type input "v"
checkbox Glicose "false"
checkbox Ureia "false"
checkbox \(Monocular\) "true"
checkbox Creatinina "false"
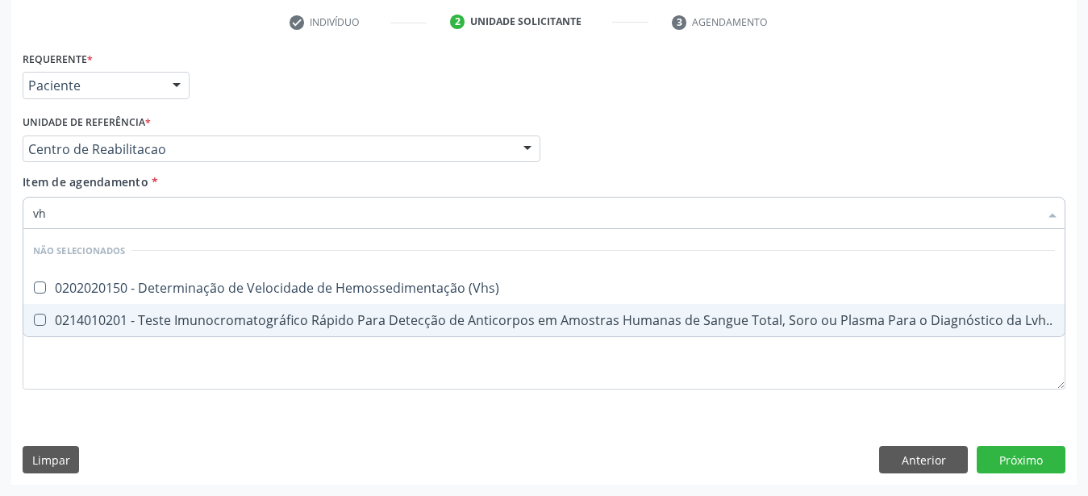
type input "vhs"
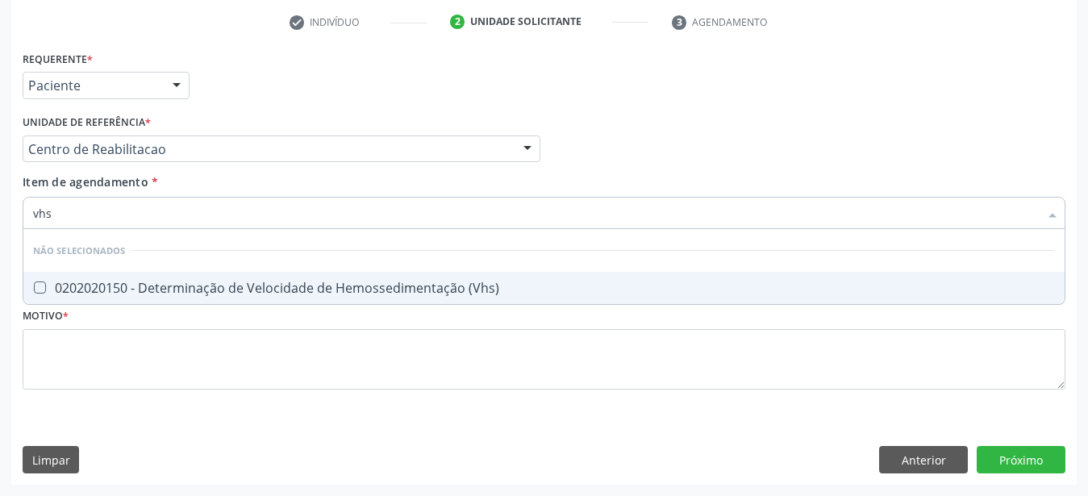
click at [140, 281] on div "0202020150 - Determinação de Velocidade de Hemossedimentação (Vhs)" at bounding box center [544, 287] width 1022 height 13
checkbox \(Vhs\) "true"
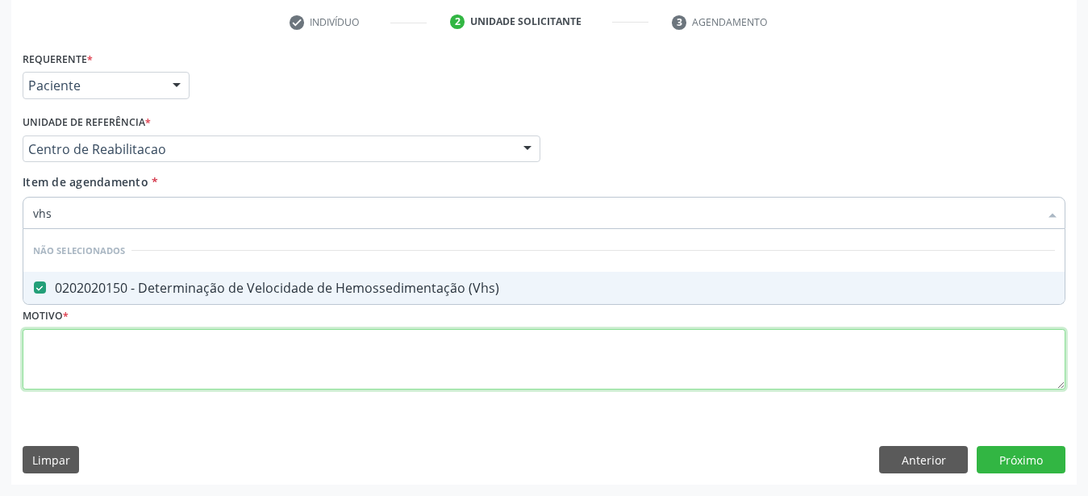
click at [209, 369] on textarea at bounding box center [544, 359] width 1043 height 61
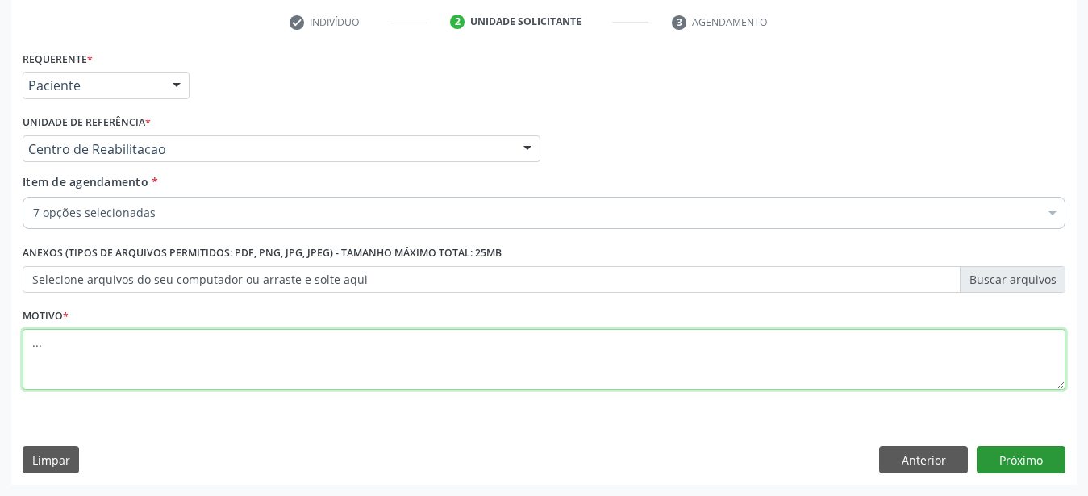
type textarea "..."
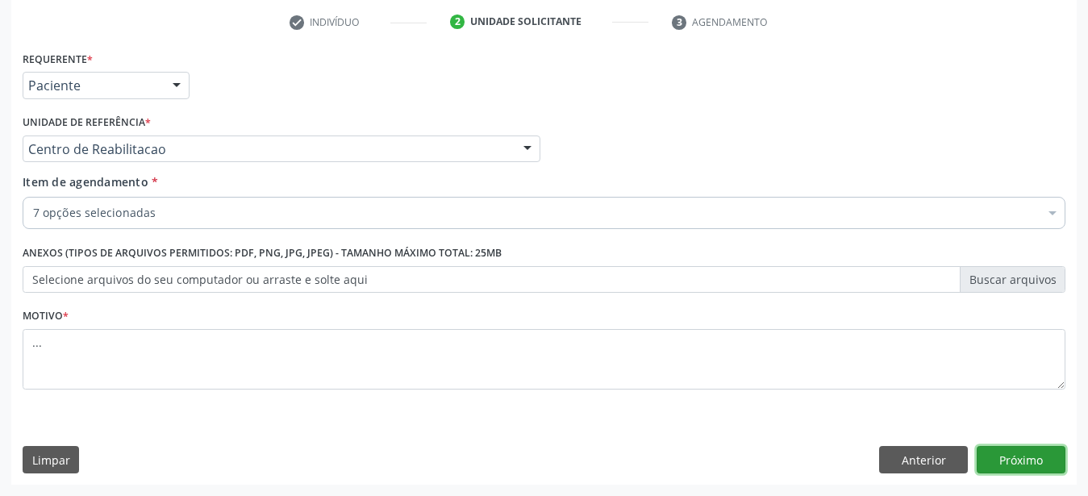
drag, startPoint x: 1036, startPoint y: 462, endPoint x: 223, endPoint y: 242, distance: 843.1
click at [1036, 461] on button "Próximo" at bounding box center [1021, 459] width 89 height 27
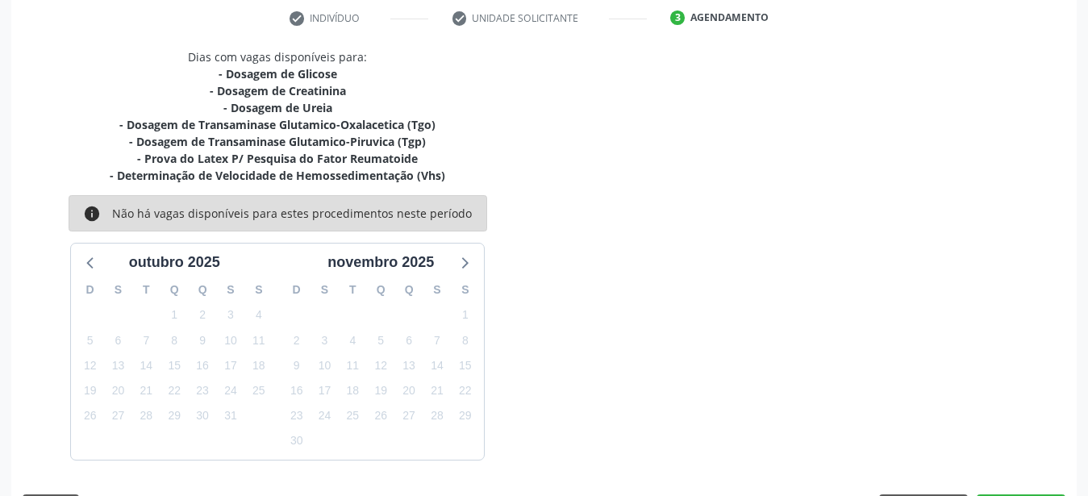
scroll to position [355, 0]
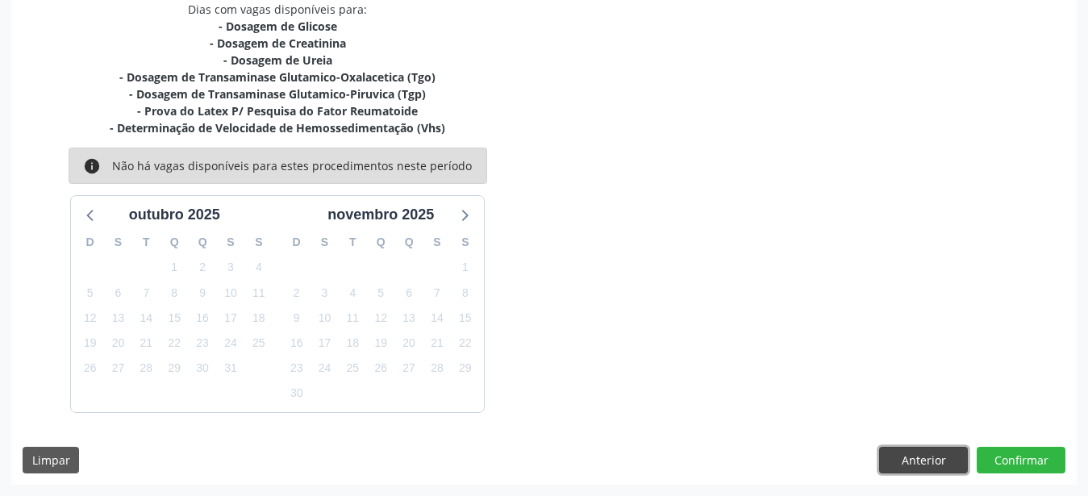
click at [929, 466] on button "Anterior" at bounding box center [923, 460] width 89 height 27
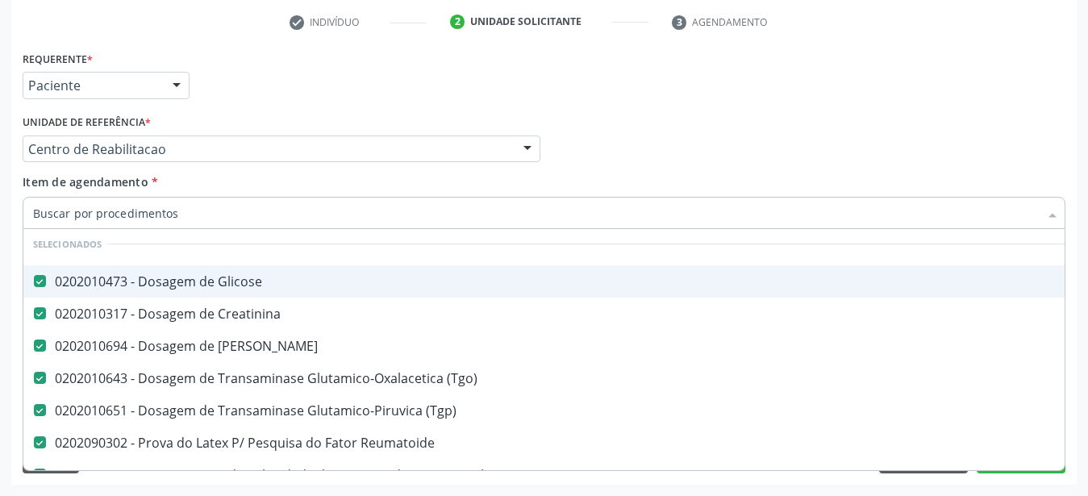
scroll to position [106, 0]
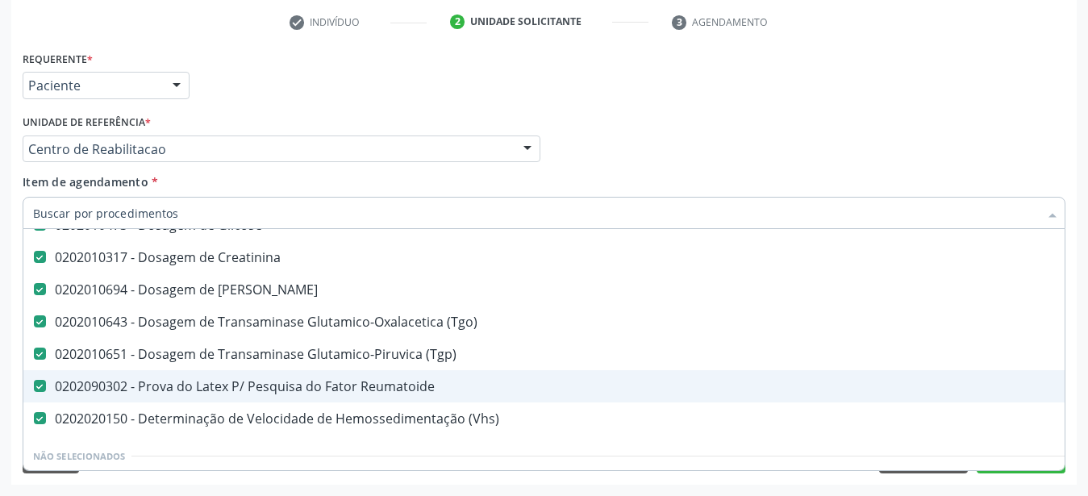
click at [86, 380] on div "0202090302 - Prova do Latex P/ Pesquisa do Fator Reumatoide" at bounding box center [661, 386] width 1256 height 13
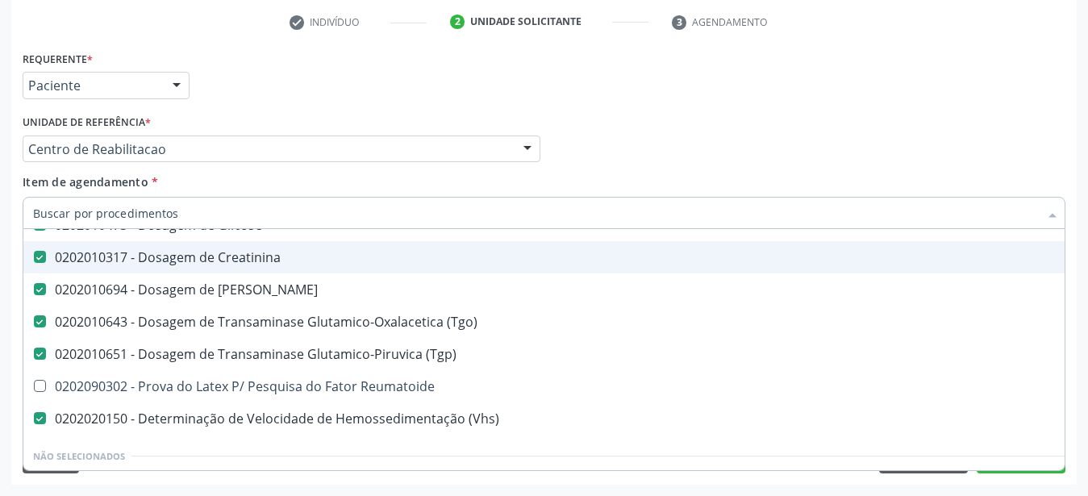
click at [725, 85] on div "Requerente * Paciente Profissional de Saúde Paciente Nenhum resultado encontrad…" at bounding box center [544, 78] width 1051 height 63
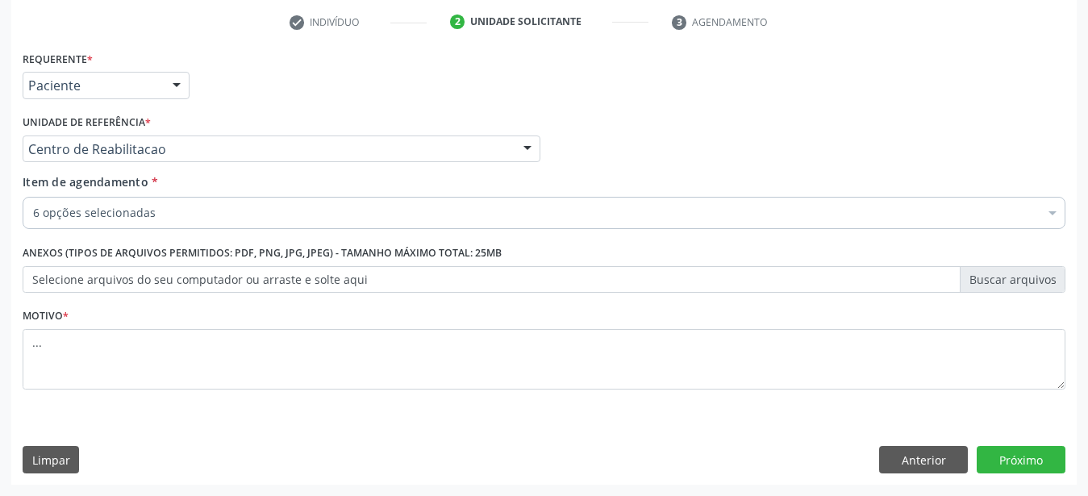
checkbox \(Vhs\) "true"
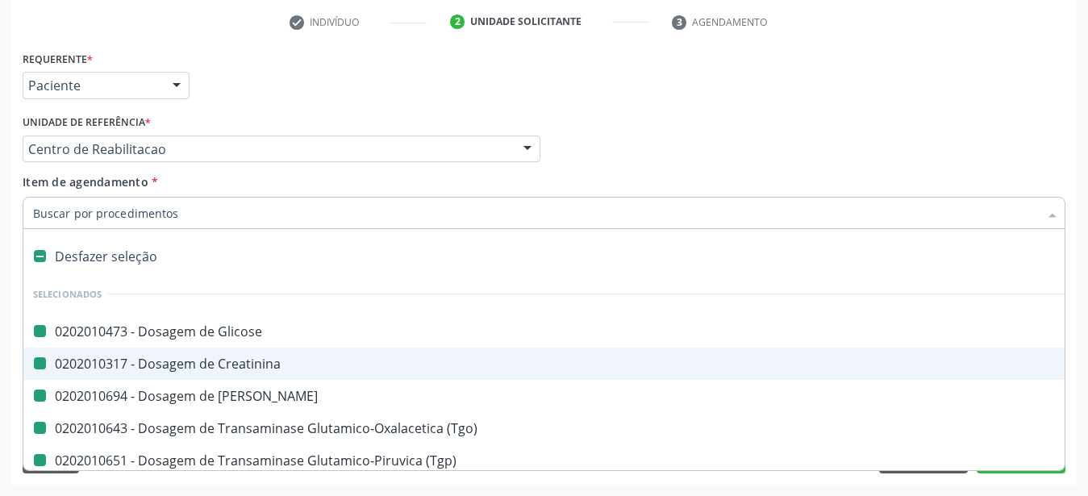
type input "f"
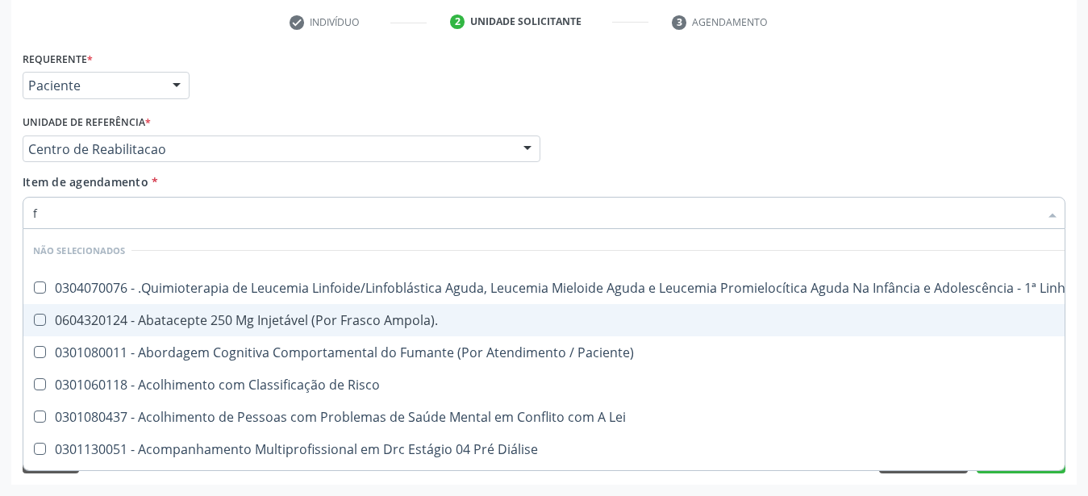
checkbox Manutenção "false"
checkbox Ampola\)\ "false"
checkbox Paciente\) "false"
checkbox Risco "false"
checkbox Lei "false"
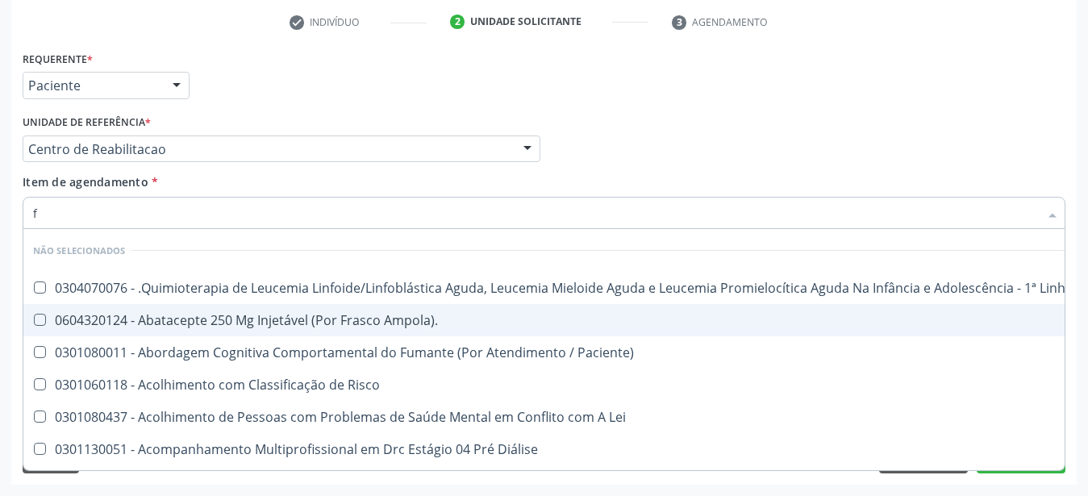
checkbox Diálise "false"
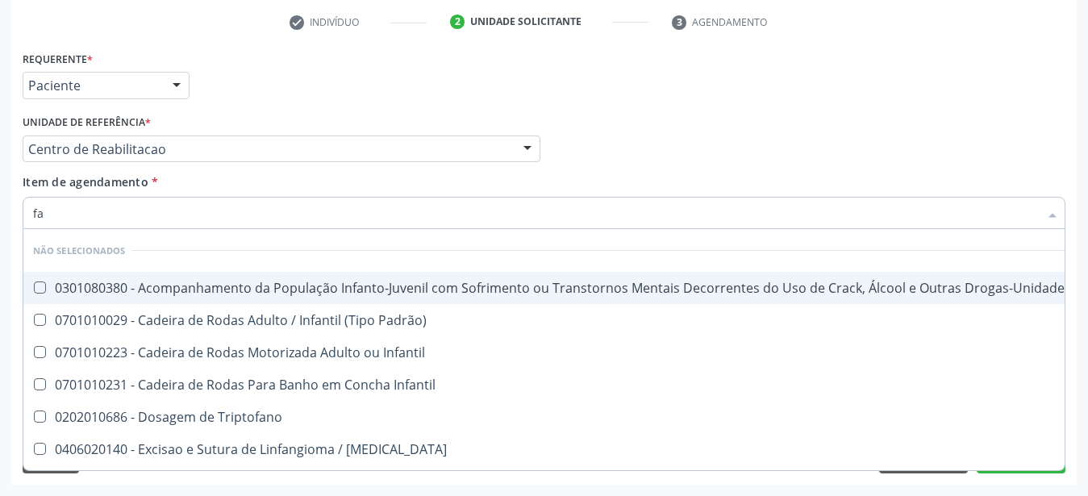
type input "f"
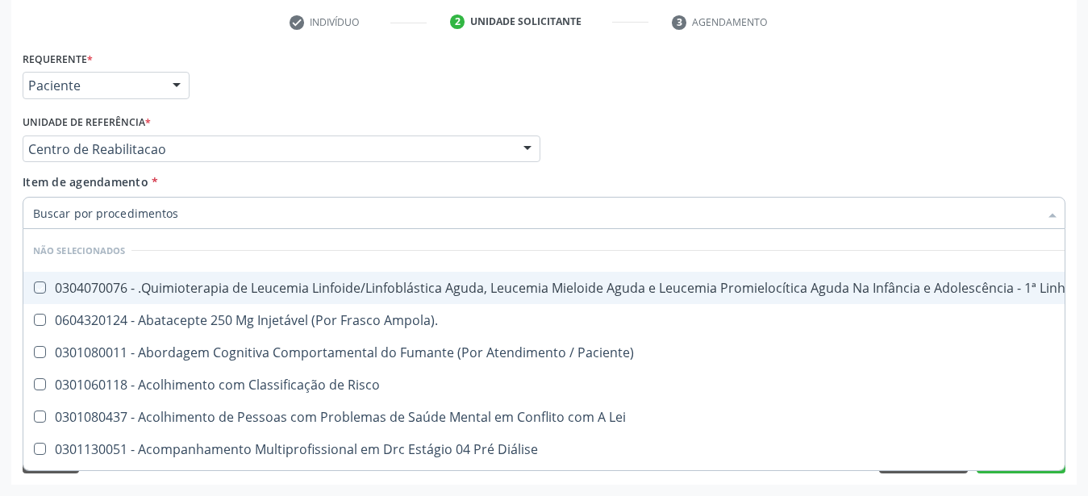
checkbox Manutenção "true"
checkbox Ampola\)\ "true"
checkbox Paciente\) "true"
checkbox Risco "true"
checkbox Lei "true"
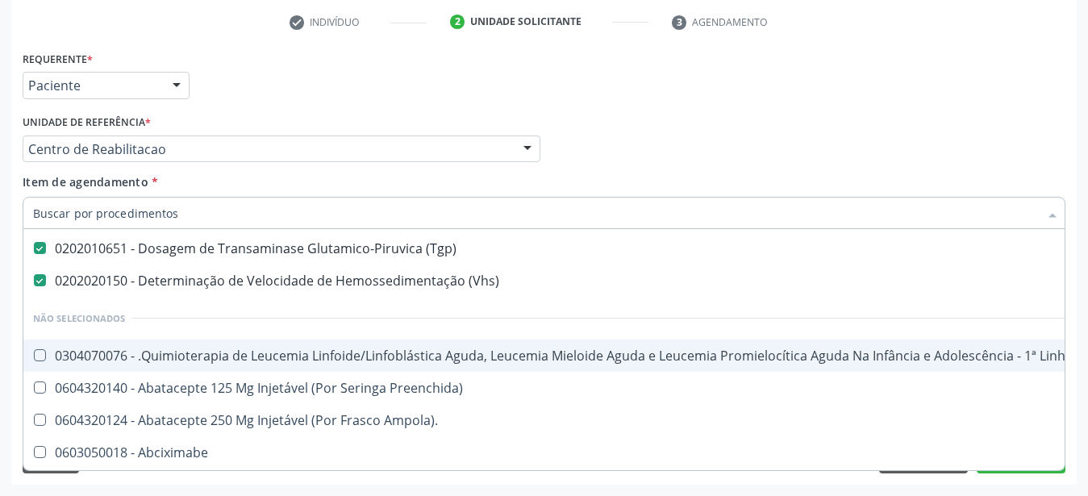
scroll to position [213, 0]
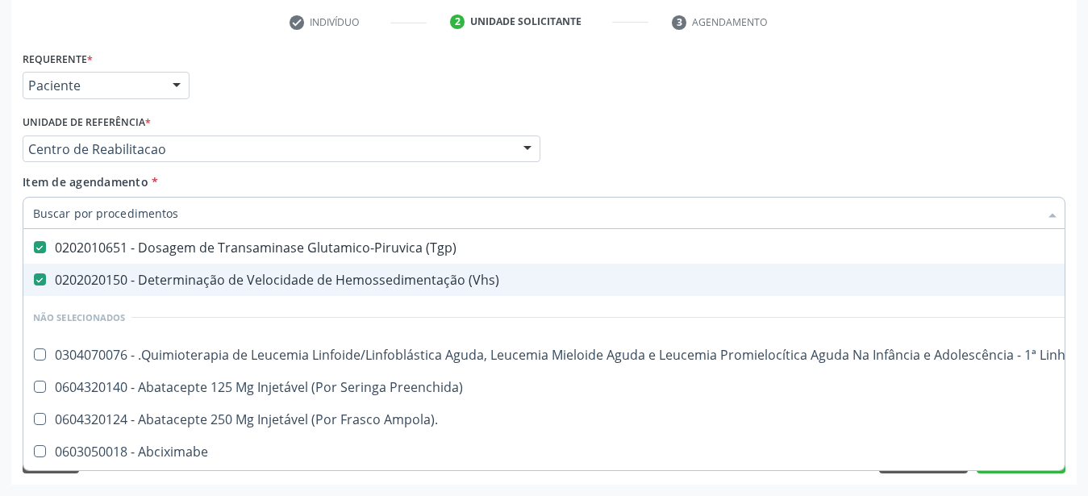
click at [1041, 148] on div "Profissional Solicitante Por favor, selecione a Unidade de Atendimento primeiro…" at bounding box center [544, 141] width 1051 height 63
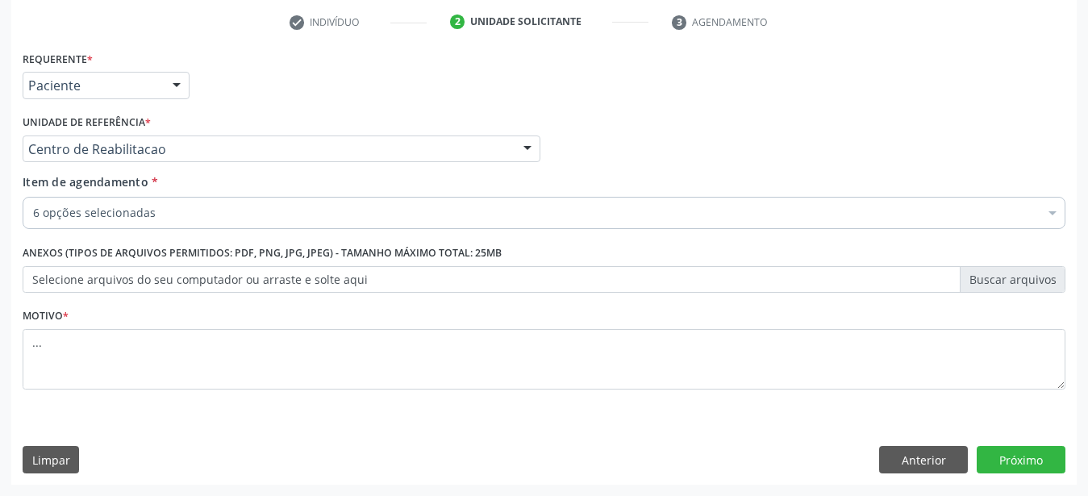
scroll to position [0, 0]
click at [1027, 456] on button "Próximo" at bounding box center [1021, 459] width 89 height 27
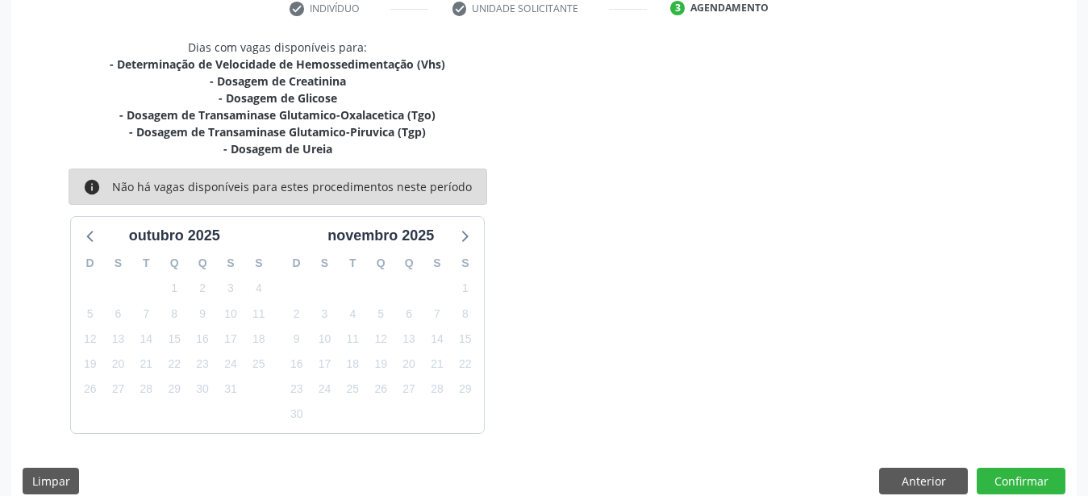
scroll to position [338, 0]
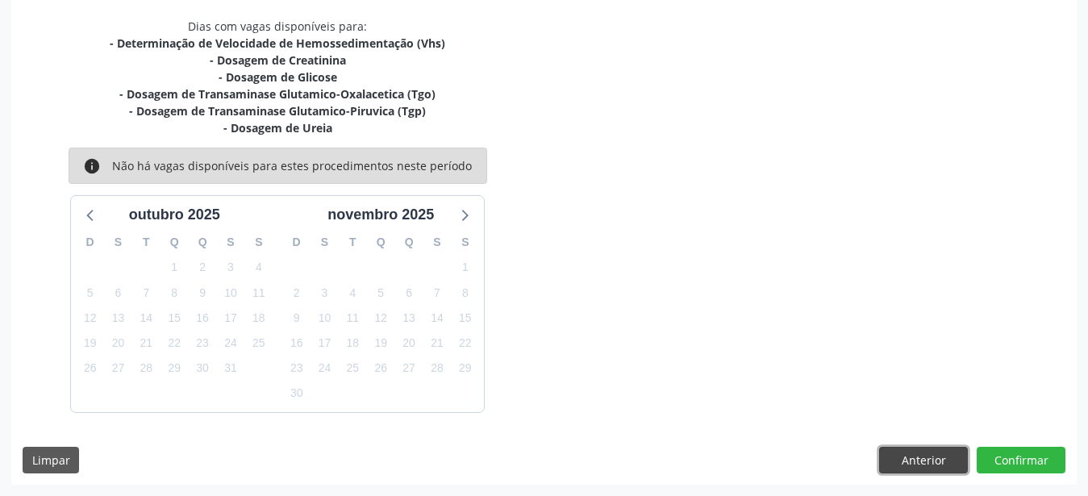
click at [893, 451] on button "Anterior" at bounding box center [923, 460] width 89 height 27
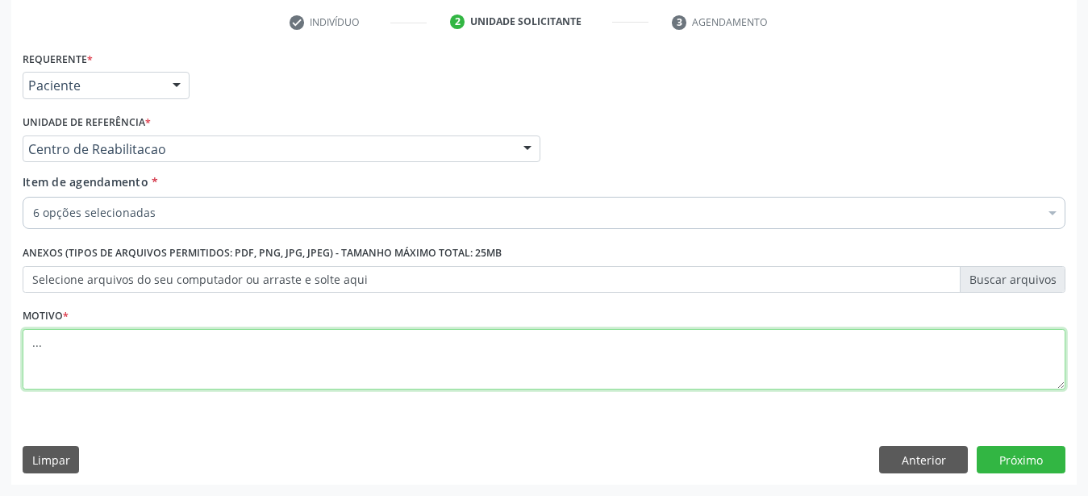
click at [93, 338] on textarea "..." at bounding box center [544, 359] width 1043 height 61
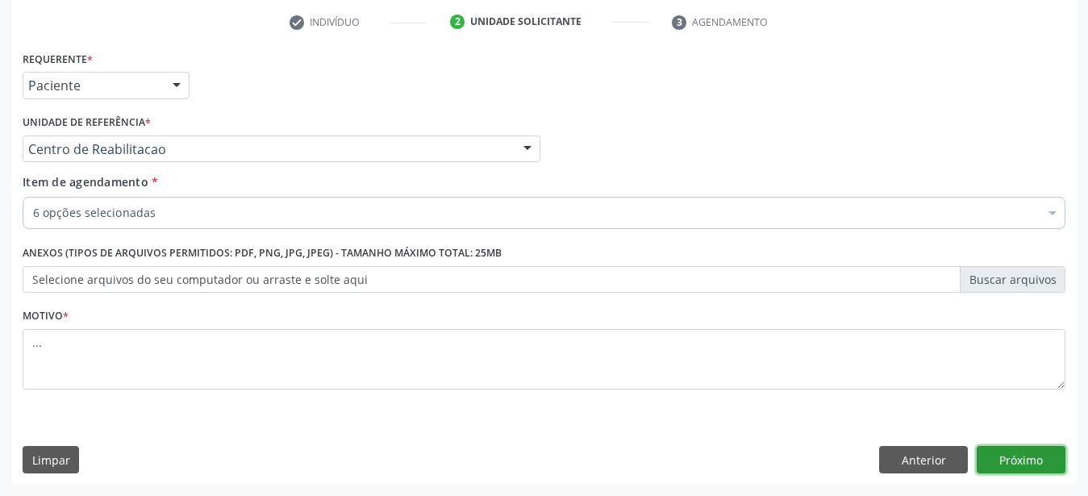
click at [1019, 461] on button "Próximo" at bounding box center [1021, 459] width 89 height 27
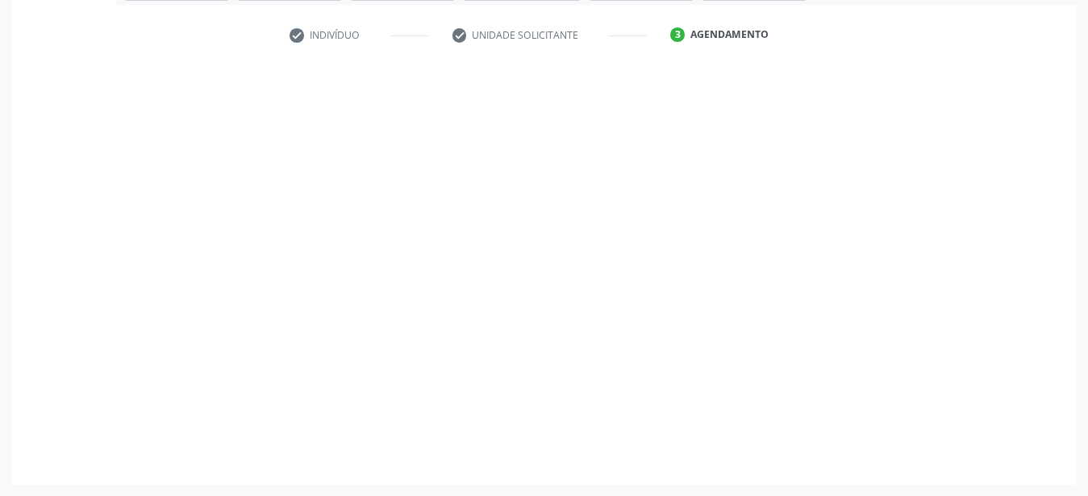
scroll to position [290, 0]
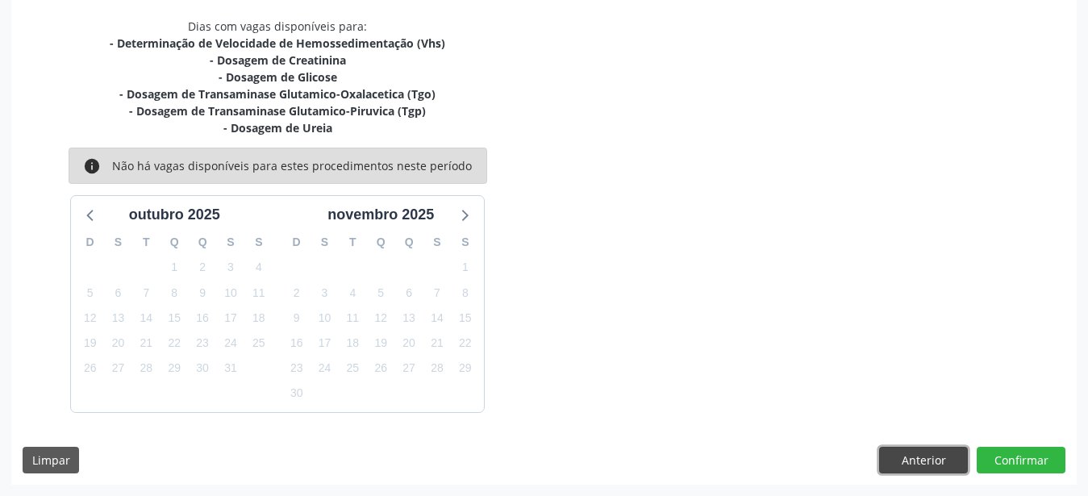
click at [947, 469] on button "Anterior" at bounding box center [923, 460] width 89 height 27
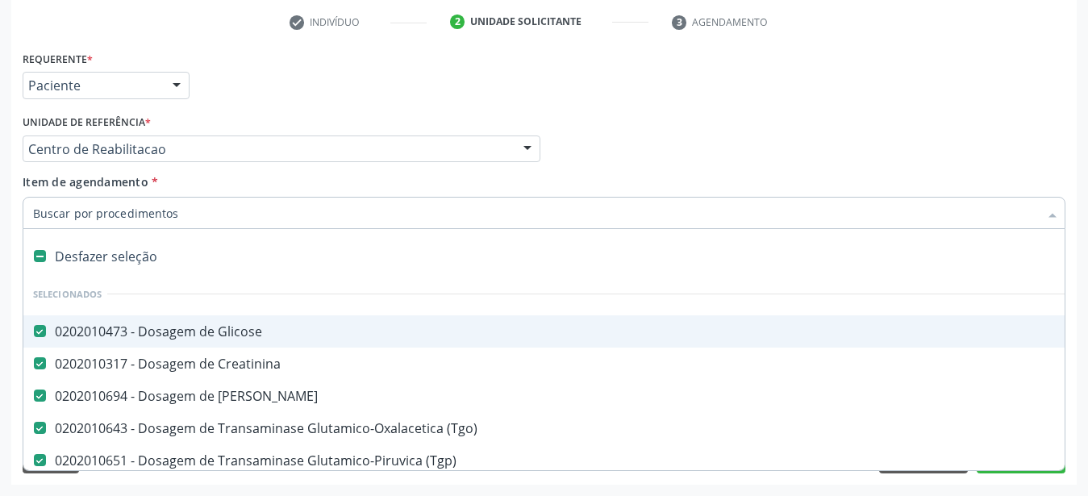
scroll to position [106, 0]
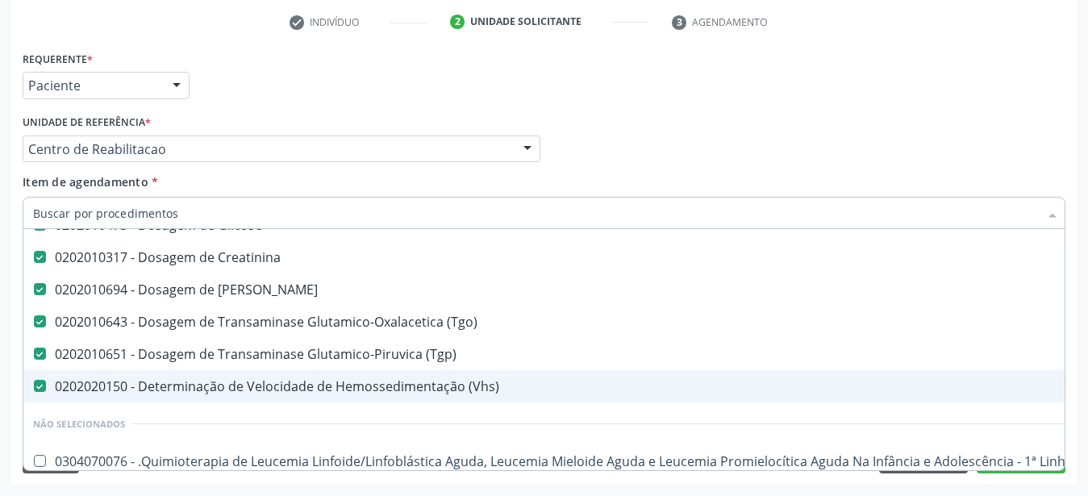
click at [40, 380] on \(Vhs\) at bounding box center [40, 386] width 12 height 12
click at [34, 381] on \(Vhs\) "checkbox" at bounding box center [28, 386] width 10 height 10
checkbox \(Vhs\) "false"
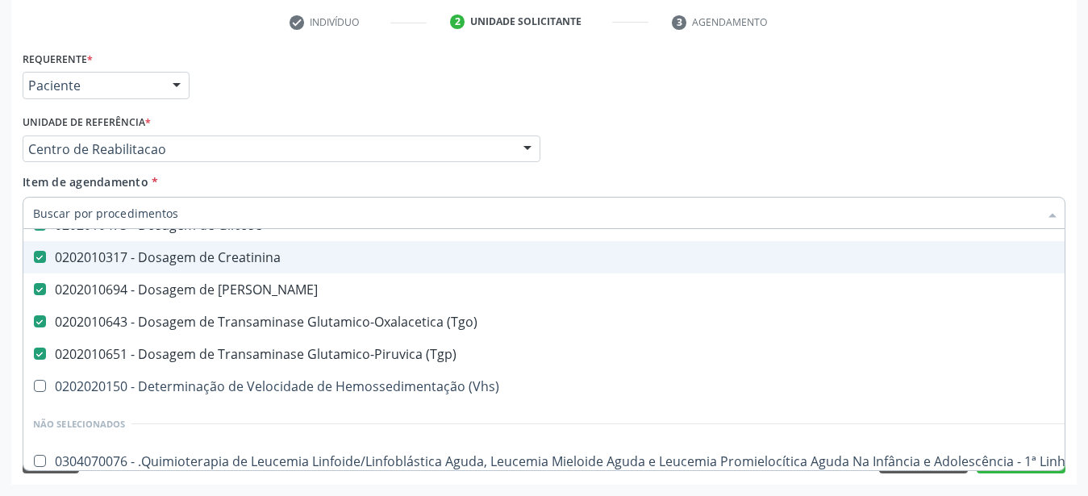
click at [711, 158] on div "Profissional Solicitante Por favor, selecione a Unidade de Atendimento primeiro…" at bounding box center [544, 141] width 1051 height 63
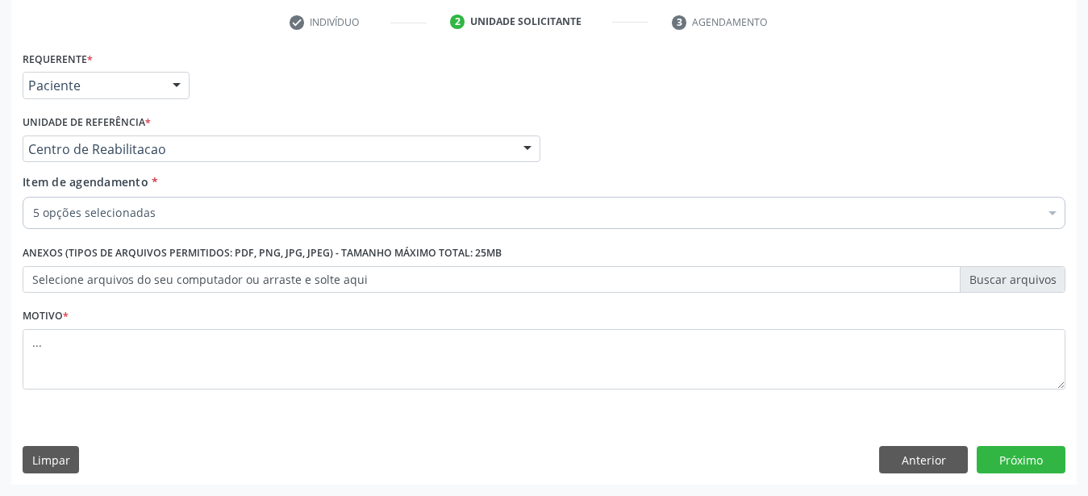
scroll to position [0, 0]
click at [1016, 469] on button "Próximo" at bounding box center [1021, 459] width 89 height 27
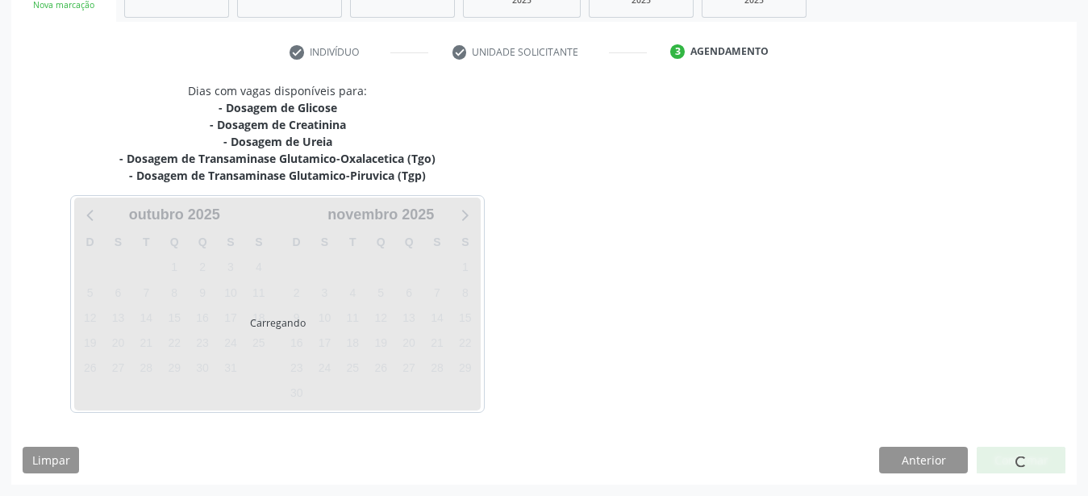
scroll to position [273, 0]
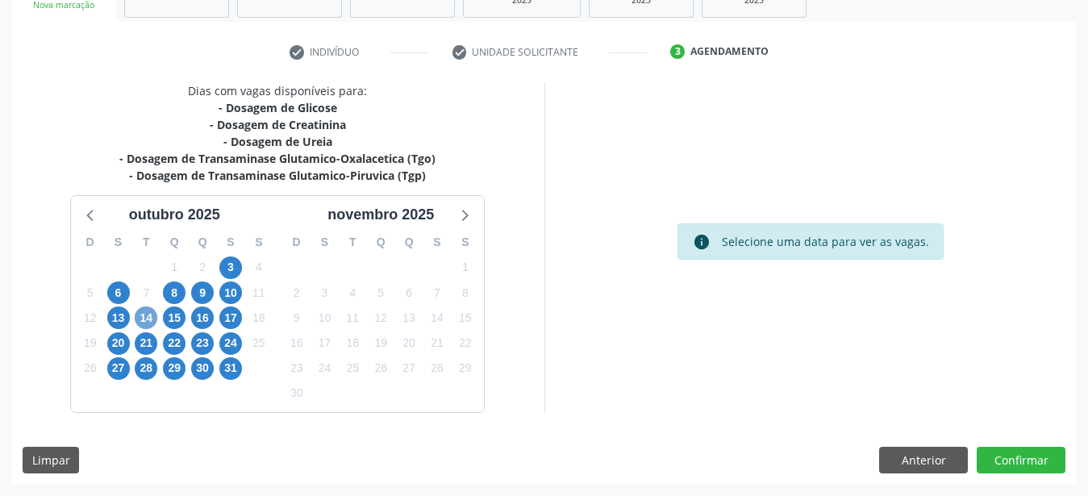
click at [144, 315] on span "14" at bounding box center [146, 317] width 23 height 23
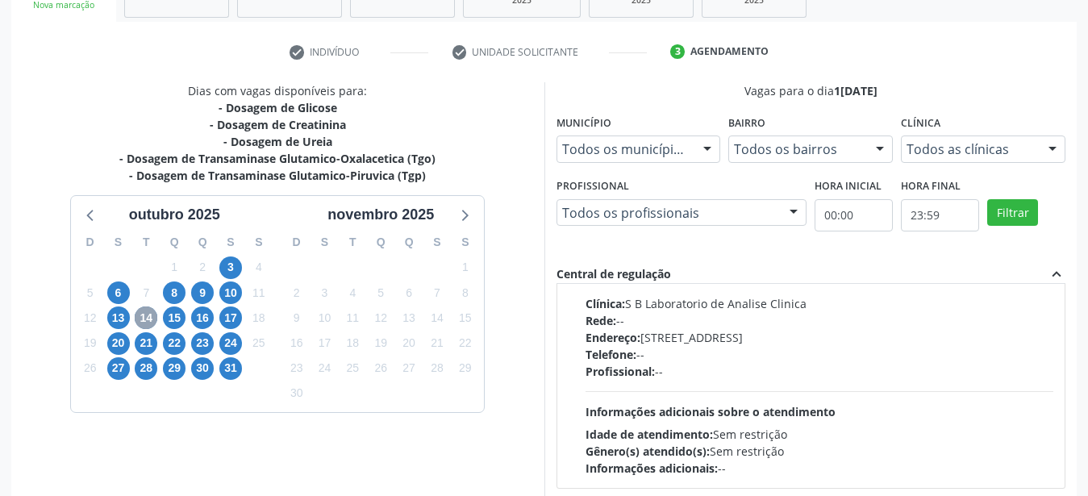
scroll to position [552, 0]
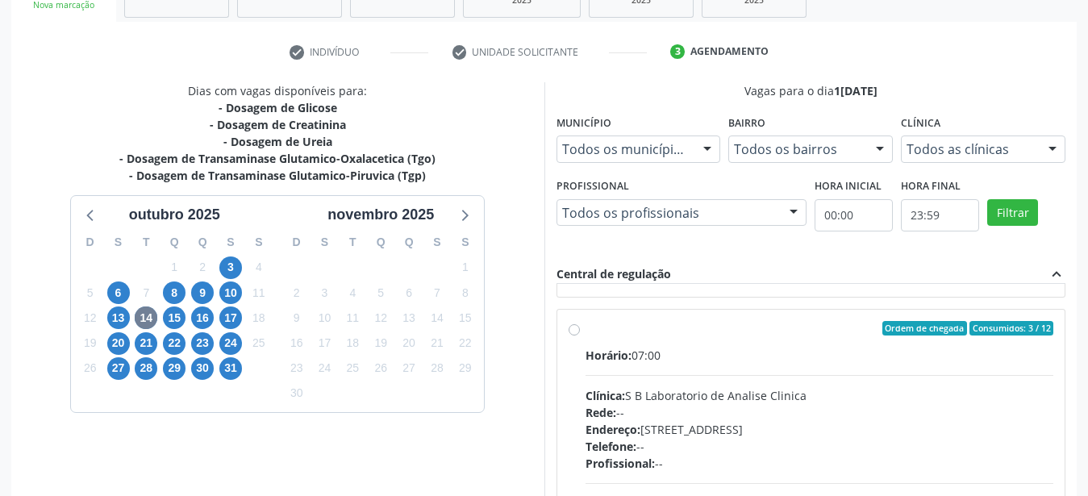
click at [586, 327] on label "Ordem de chegada Consumidos: 3 / 12 Horário: 07:00 Clínica: S B Laboratorio de …" at bounding box center [820, 445] width 469 height 248
click at [577, 327] on input "Ordem de chegada Consumidos: 3 / 12 Horário: 07:00 Clínica: S B Laboratorio de …" at bounding box center [574, 328] width 11 height 15
radio input "true"
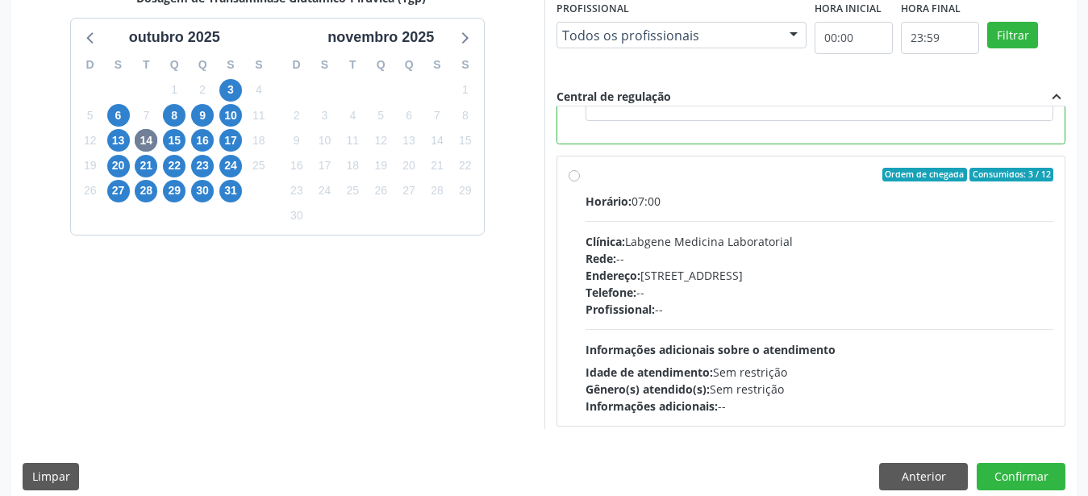
scroll to position [467, 0]
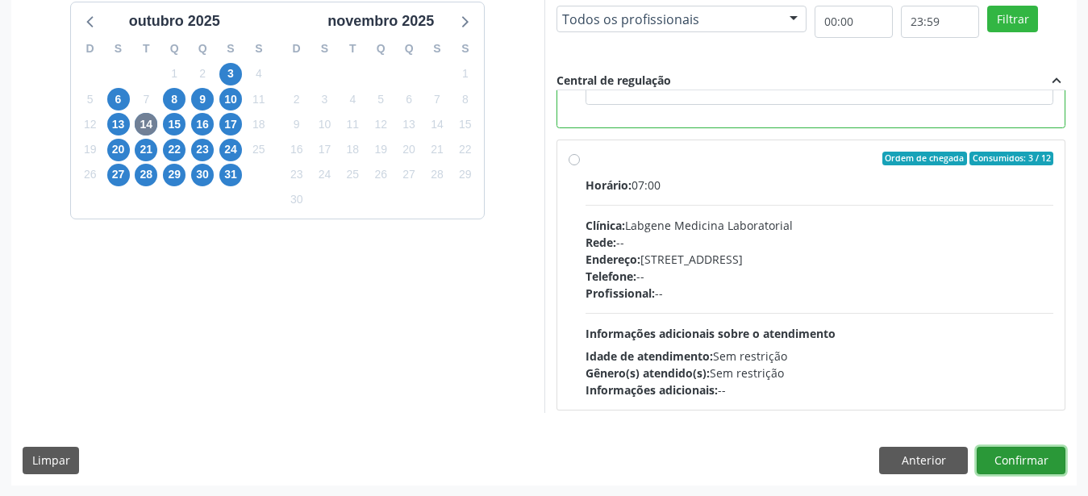
click at [1025, 465] on button "Confirmar" at bounding box center [1021, 460] width 89 height 27
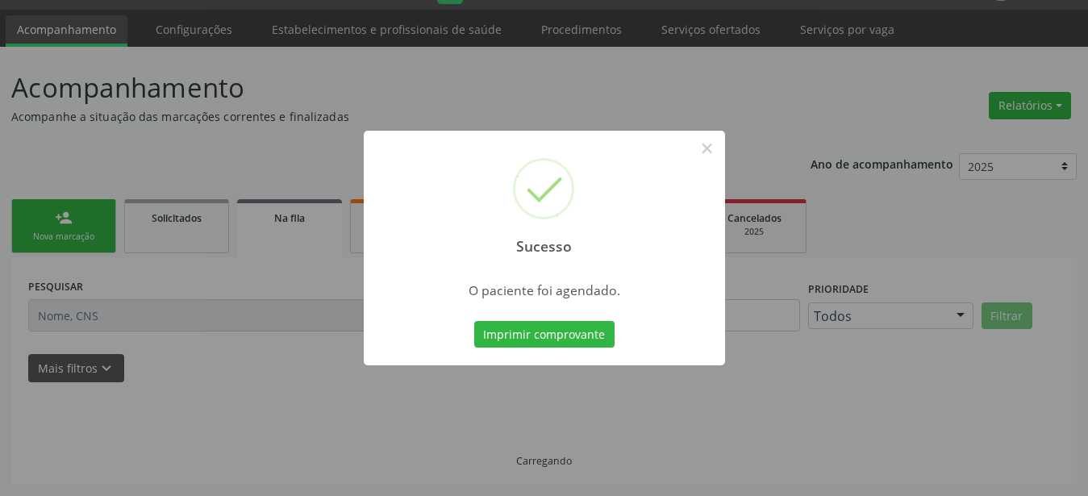
scroll to position [41, 0]
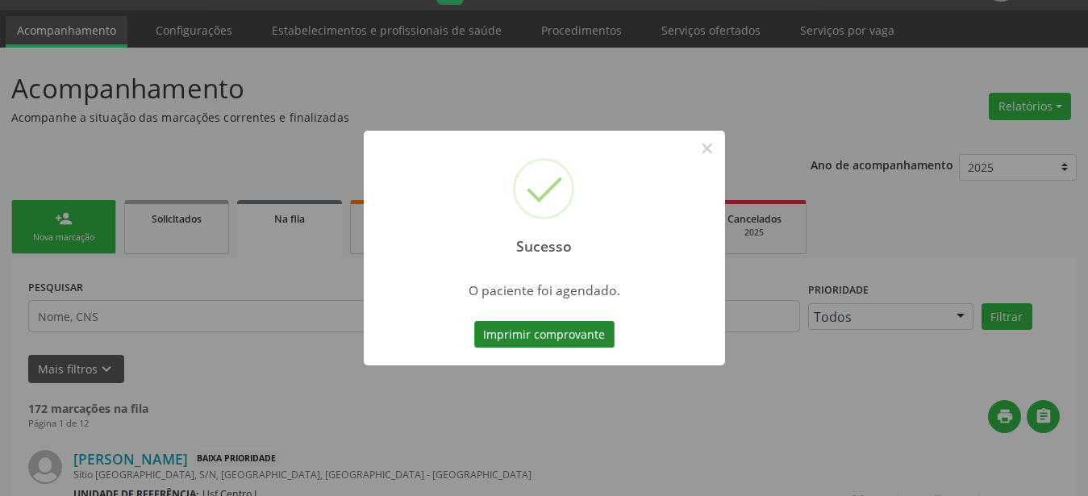
click at [573, 338] on button "Imprimir comprovante" at bounding box center [544, 334] width 140 height 27
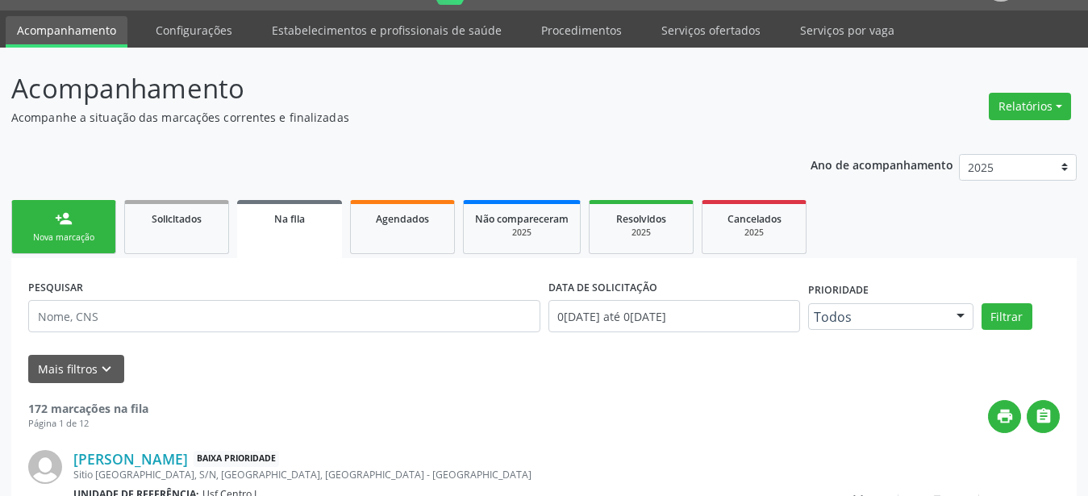
scroll to position [40, 0]
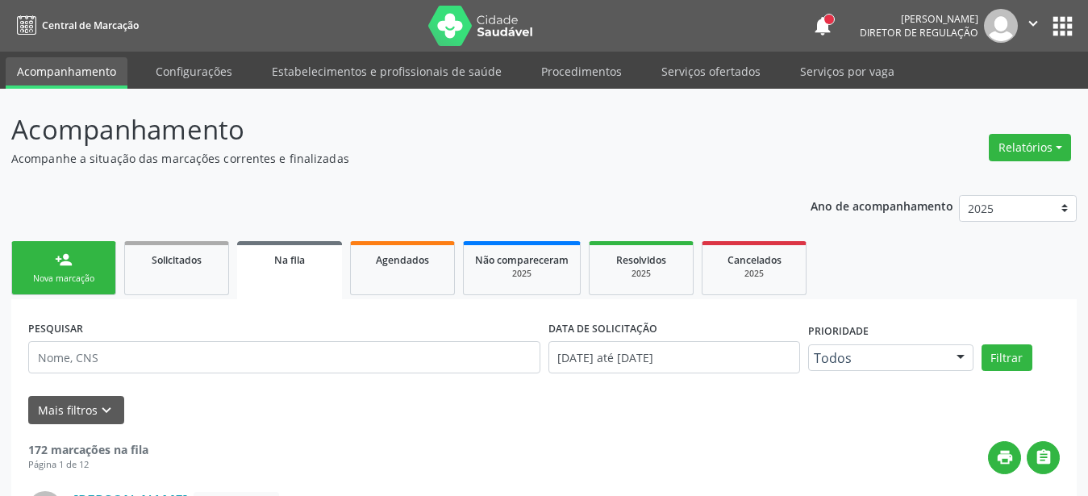
click at [1036, 25] on icon "" at bounding box center [1033, 24] width 18 height 18
click at [970, 103] on link "Sair" at bounding box center [991, 98] width 111 height 23
